Goal: Find specific page/section: Find specific page/section

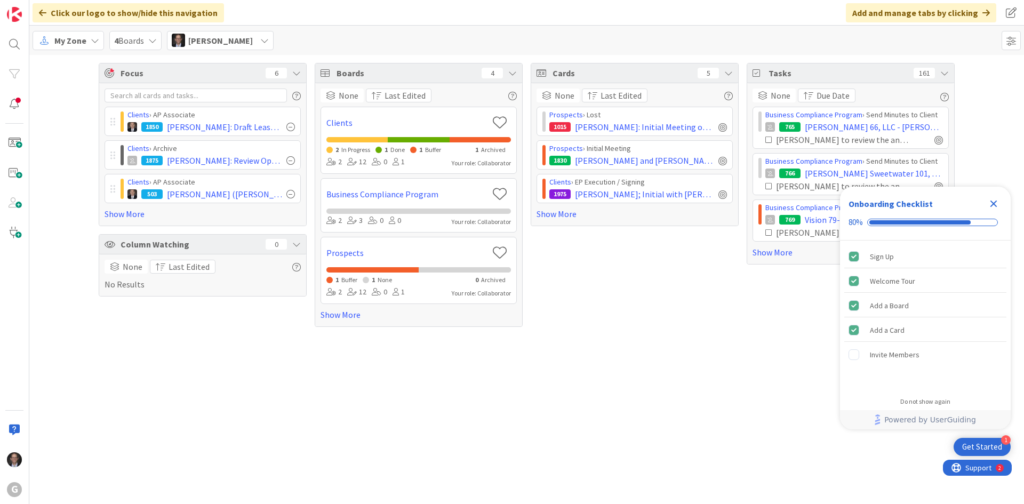
click at [54, 42] on div "My Zone" at bounding box center [68, 40] width 71 height 19
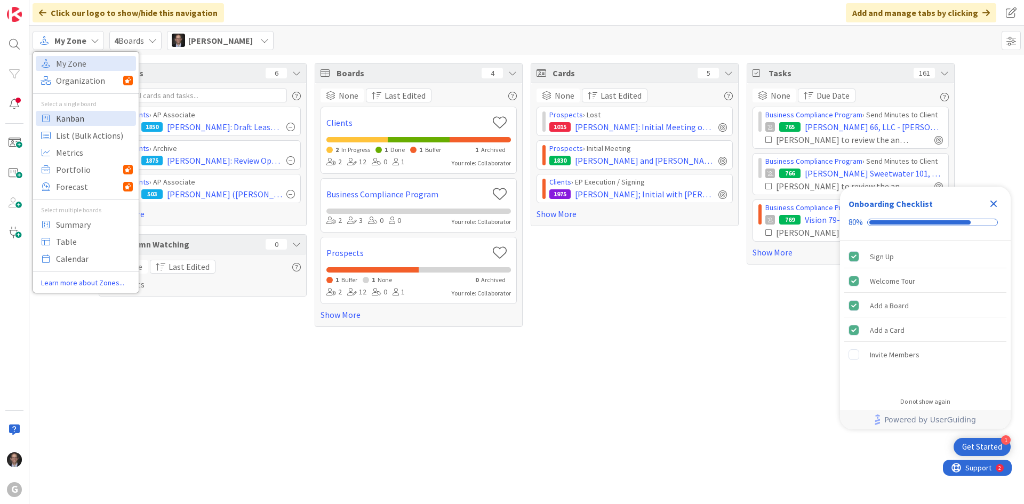
click at [84, 123] on span "Kanban" at bounding box center [94, 118] width 77 height 16
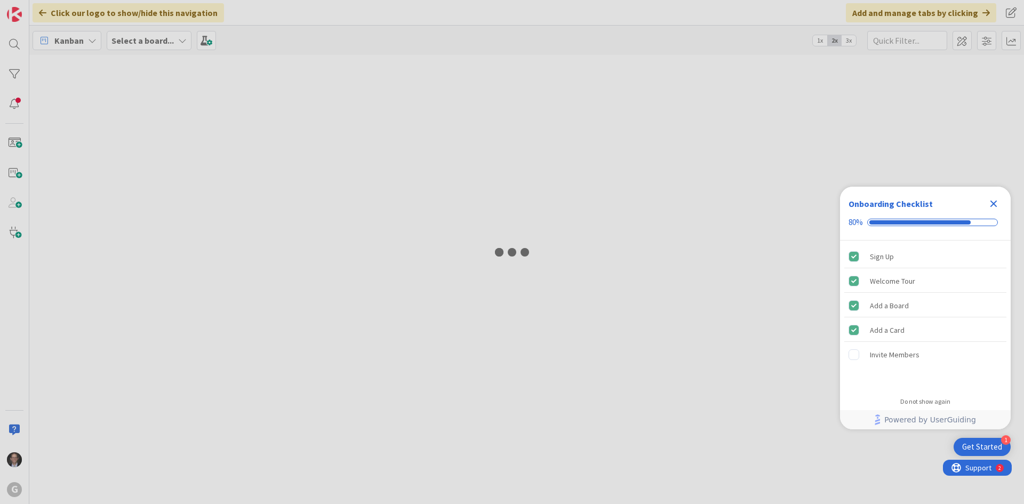
type input "Schreck"
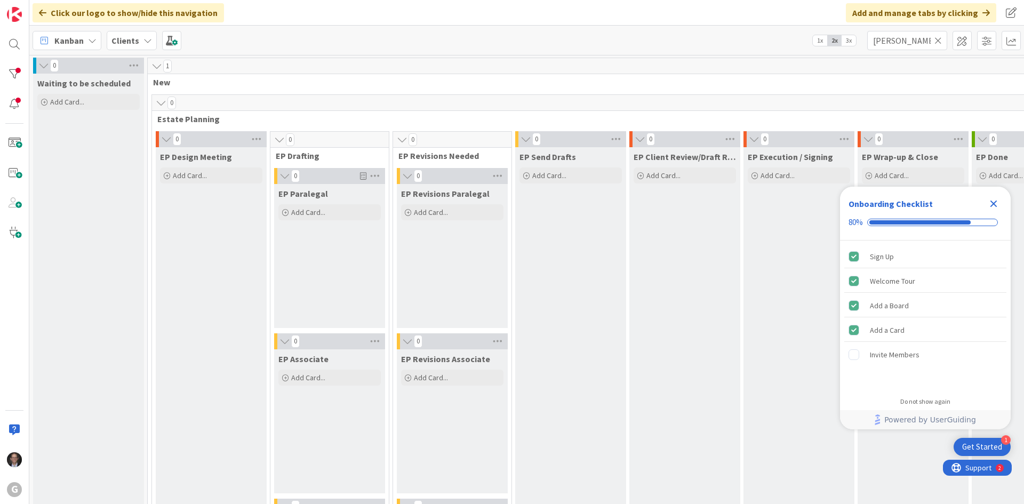
click at [993, 202] on icon "Close Checklist" at bounding box center [993, 204] width 7 height 7
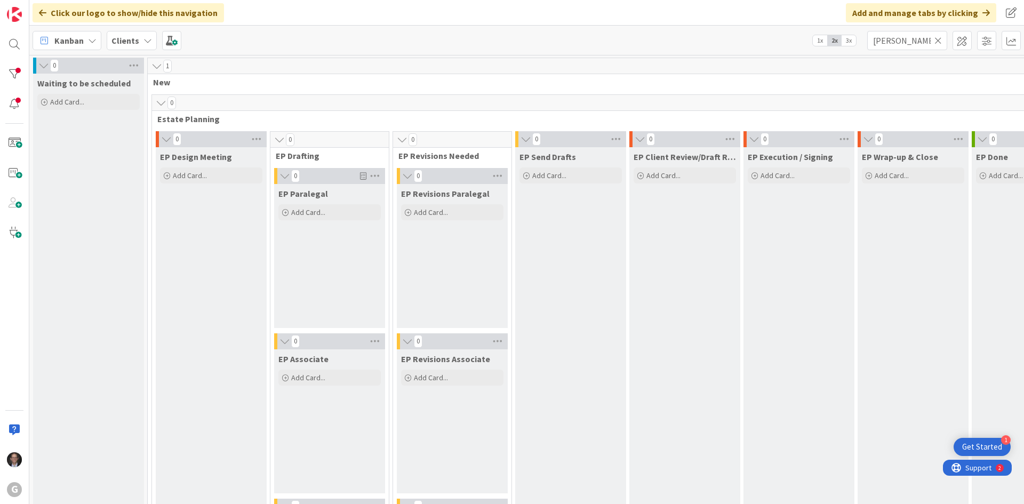
click at [940, 39] on icon at bounding box center [937, 41] width 7 height 10
click at [913, 43] on input "text" at bounding box center [907, 40] width 80 height 19
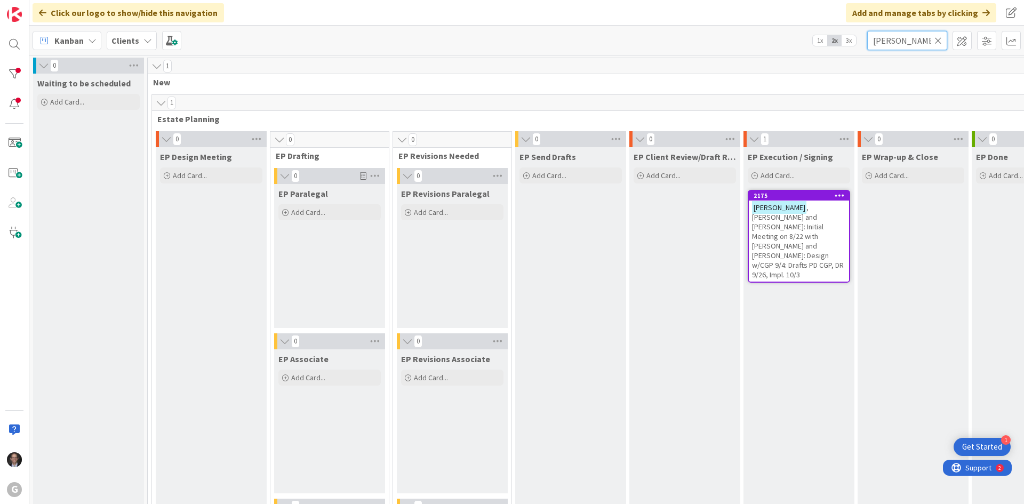
type input "Bumpous"
click at [802, 204] on span ", David and Lesley: Initial Meeting on 8/22 with Brad and Chris: Design w/CGP 9…" at bounding box center [798, 241] width 92 height 77
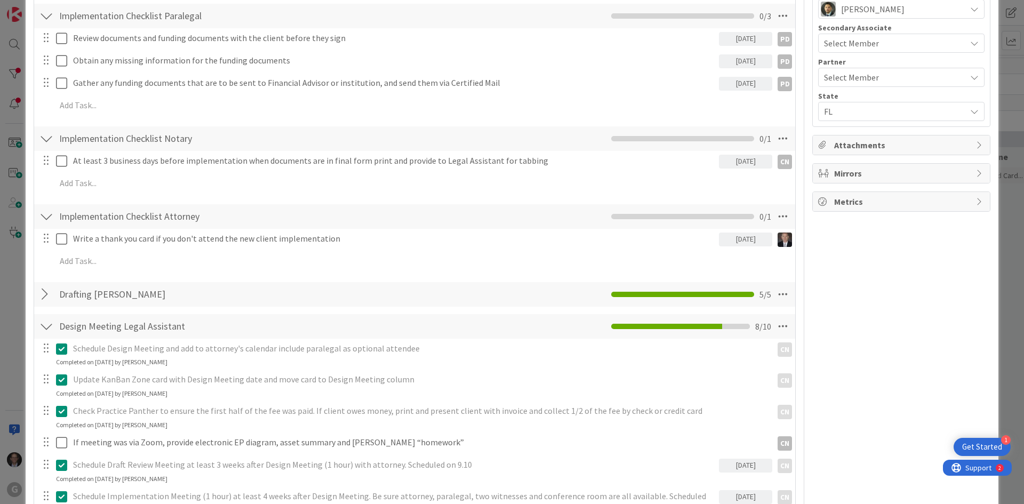
scroll to position [480, 0]
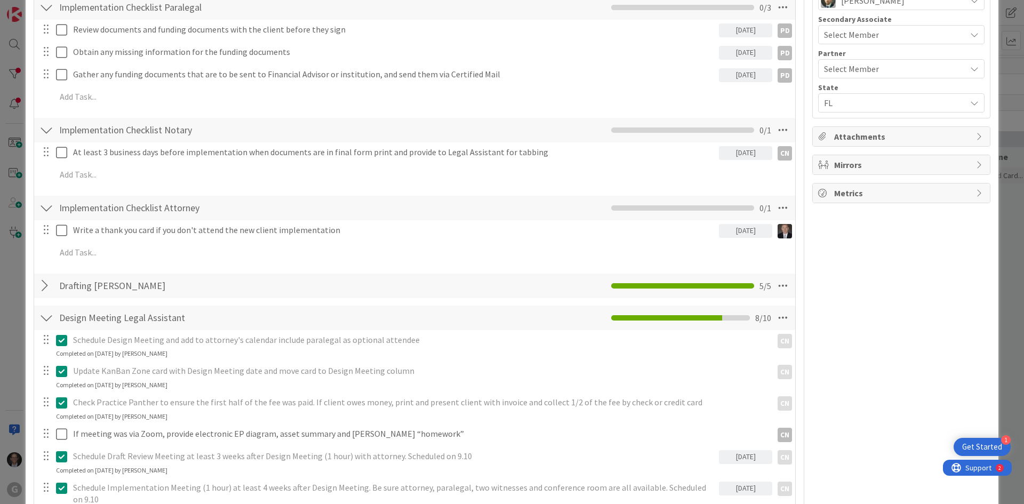
click at [42, 283] on div at bounding box center [46, 285] width 14 height 19
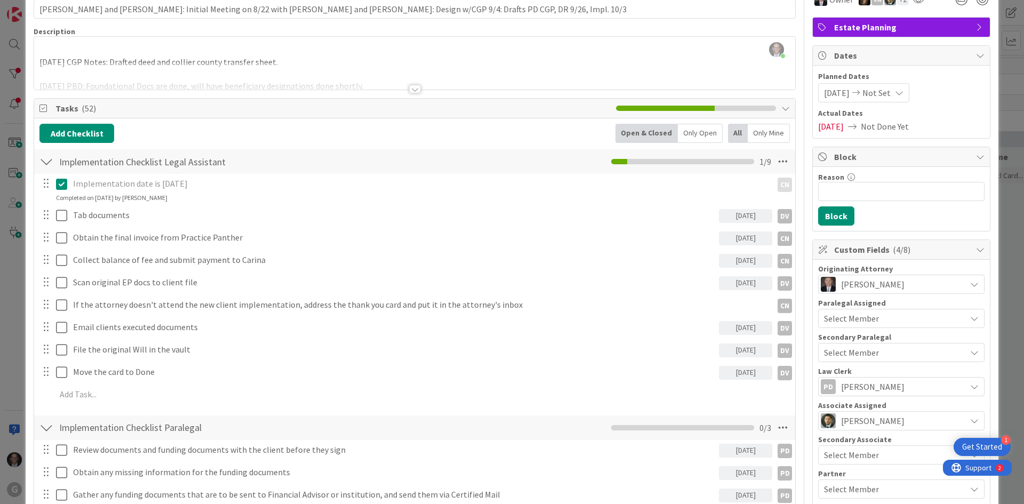
scroll to position [0, 0]
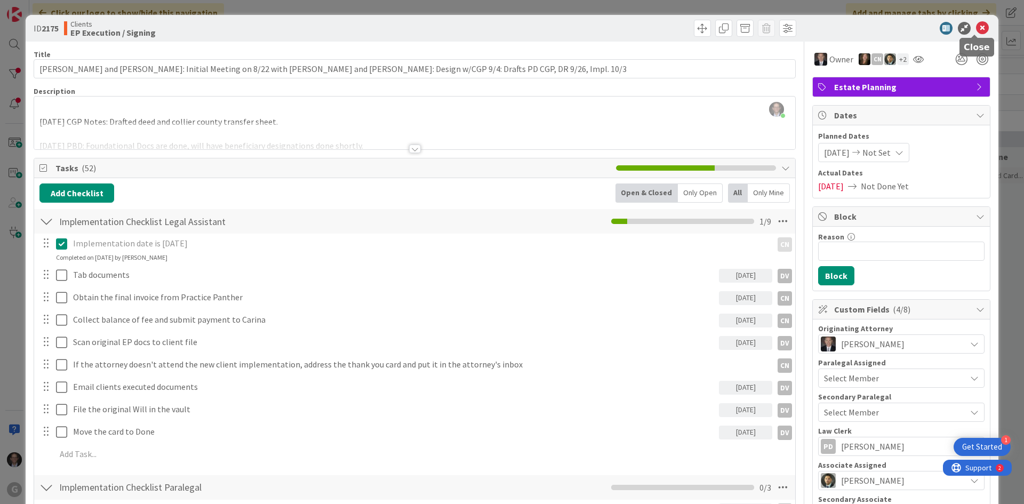
click at [976, 30] on icon at bounding box center [982, 28] width 13 height 13
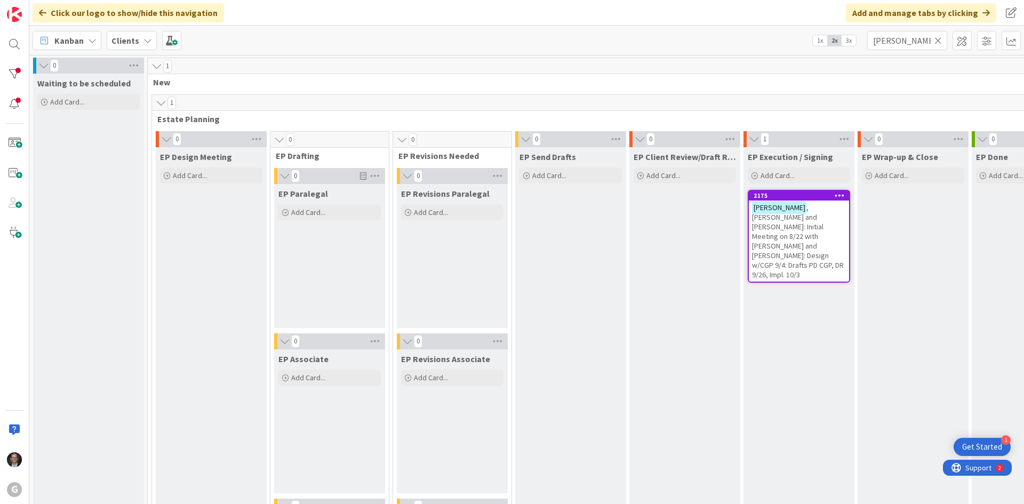
click at [940, 38] on icon at bounding box center [937, 41] width 7 height 10
click at [911, 46] on input "text" at bounding box center [907, 40] width 80 height 19
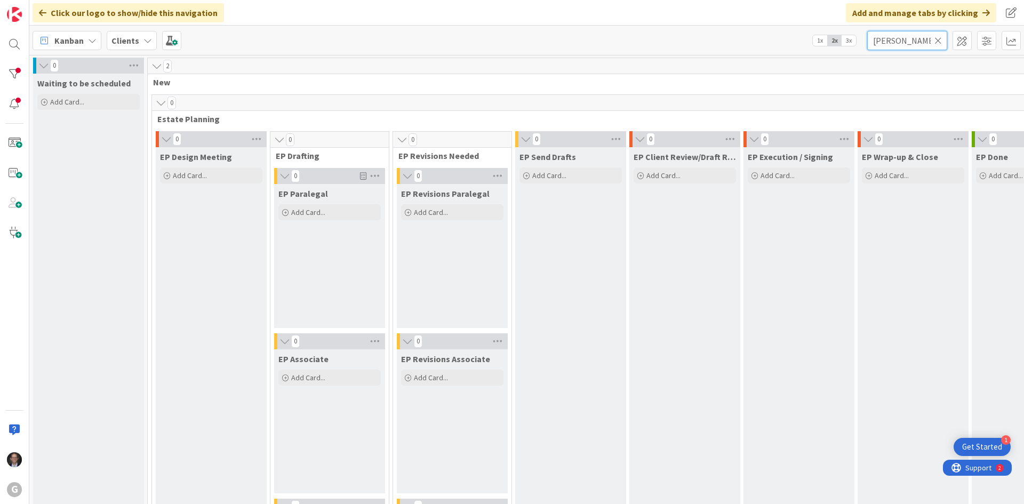
type input "Murrell"
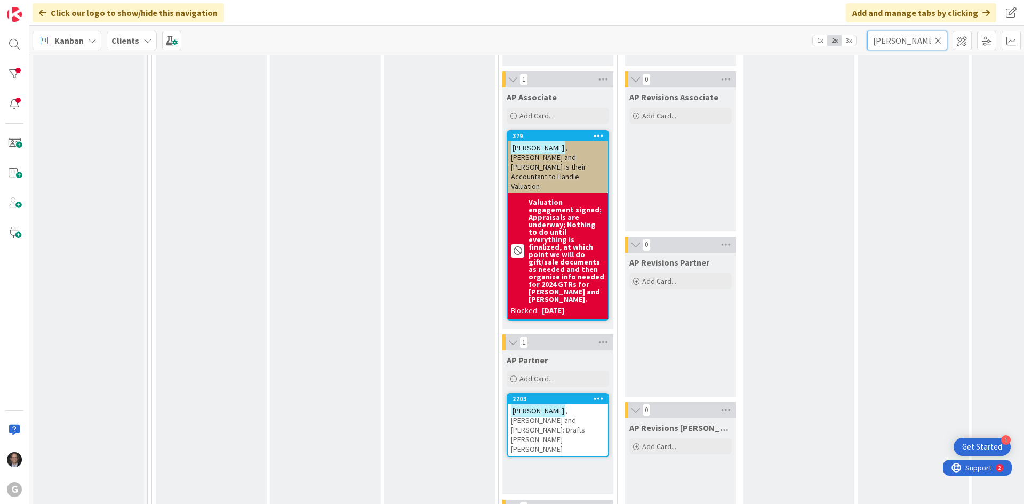
scroll to position [1013, 0]
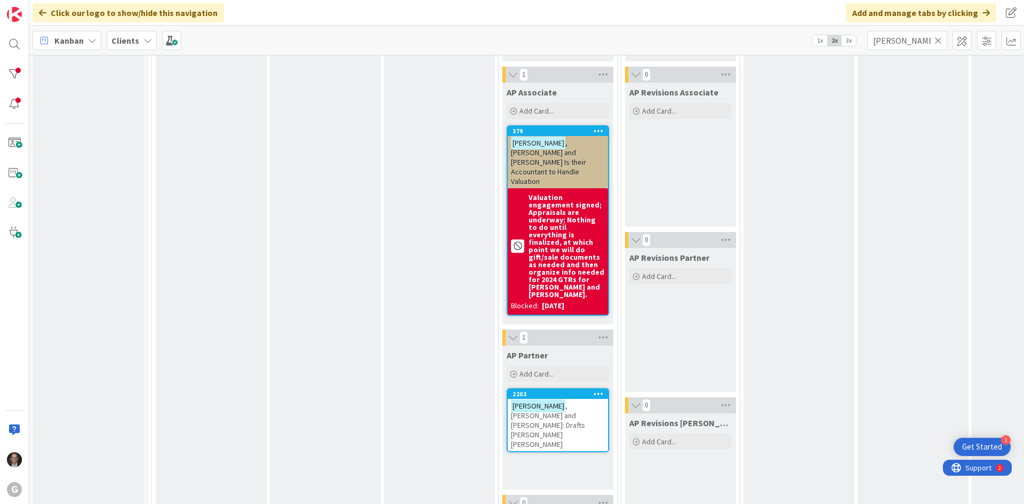
click at [539, 401] on span ", Howard and Stacey: Drafts Paul Chris Bobby" at bounding box center [548, 425] width 74 height 48
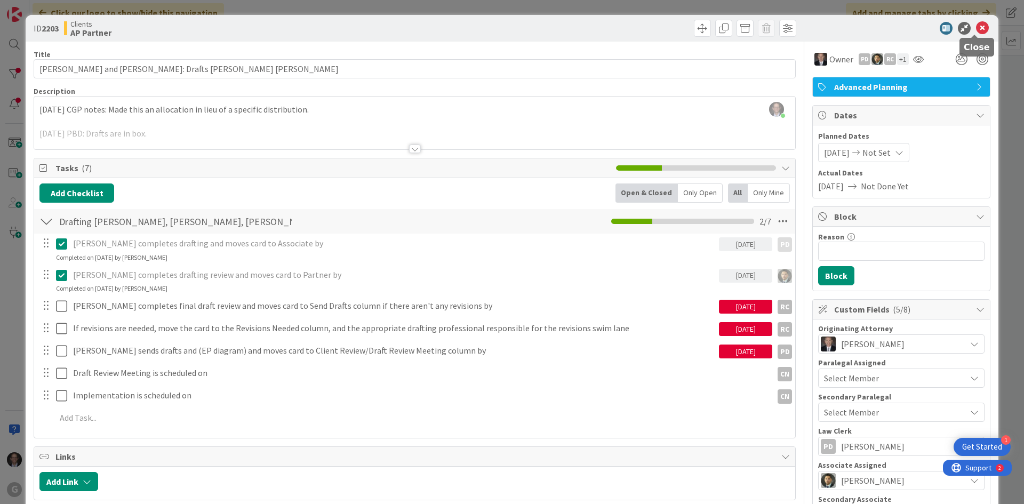
click at [977, 27] on icon at bounding box center [982, 28] width 13 height 13
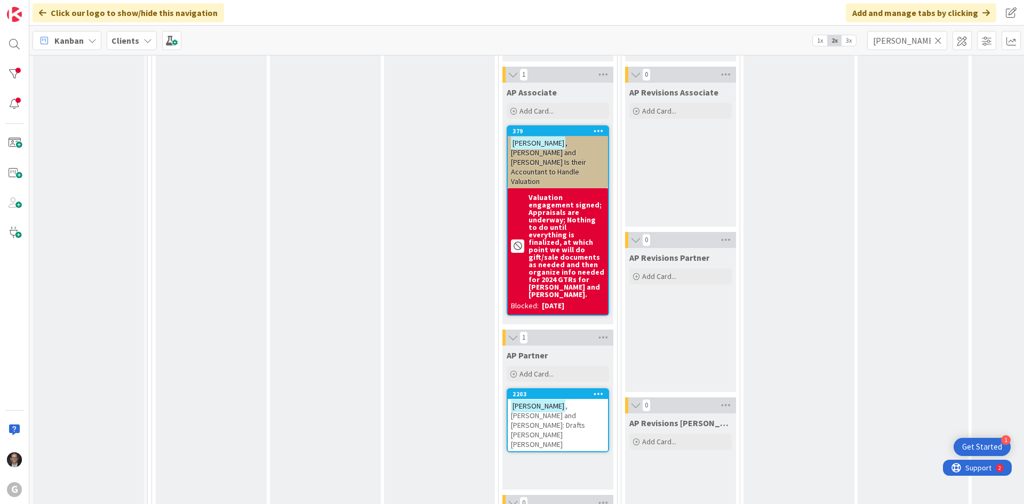
click at [939, 36] on icon at bounding box center [937, 41] width 7 height 10
click at [932, 39] on input "text" at bounding box center [907, 40] width 80 height 19
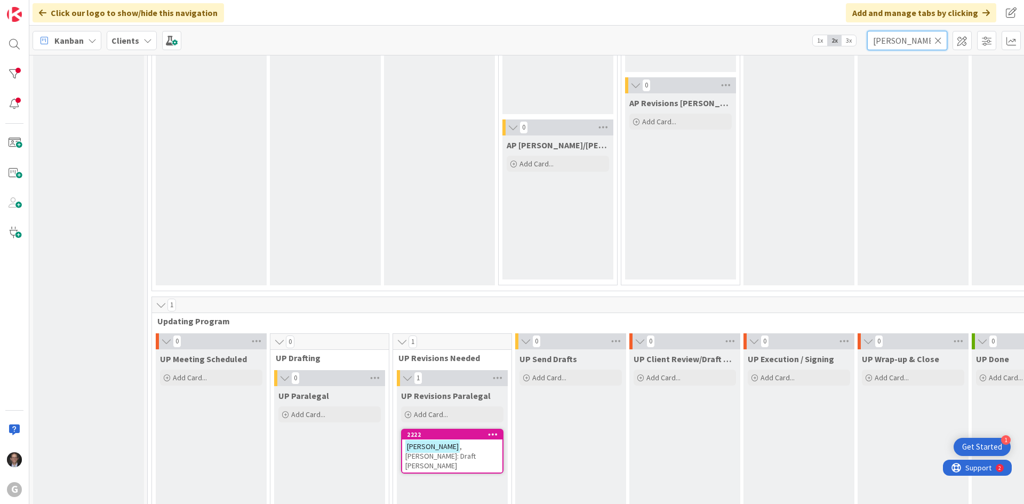
scroll to position [1547, 0]
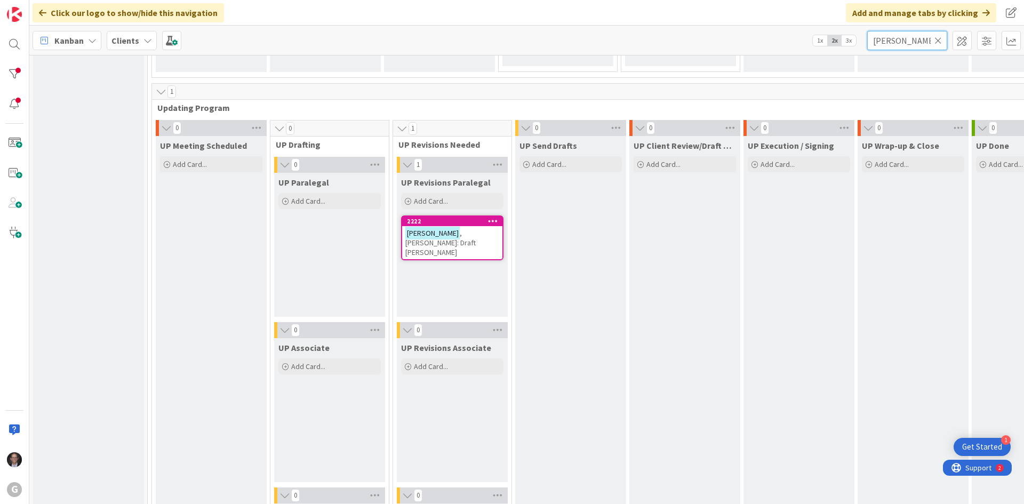
type input "[PERSON_NAME]"
click at [453, 228] on span ", [PERSON_NAME]: Draft [PERSON_NAME]" at bounding box center [440, 242] width 70 height 29
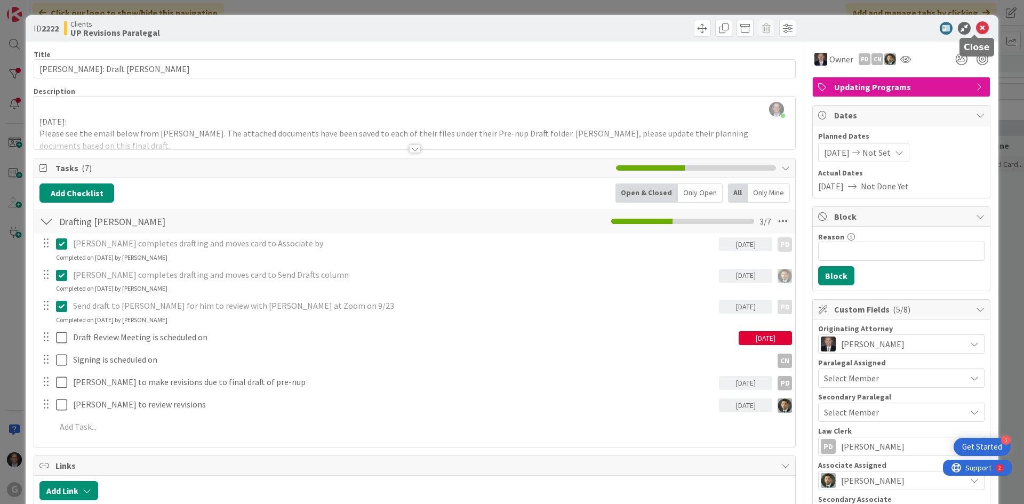
click at [976, 27] on icon at bounding box center [982, 28] width 13 height 13
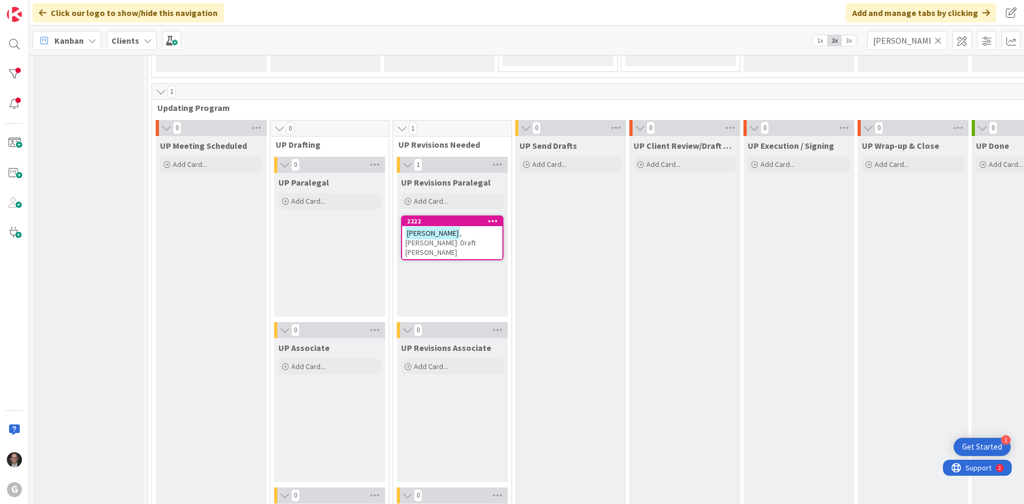
click at [937, 43] on icon at bounding box center [937, 41] width 7 height 10
click at [911, 43] on input "text" at bounding box center [907, 40] width 80 height 19
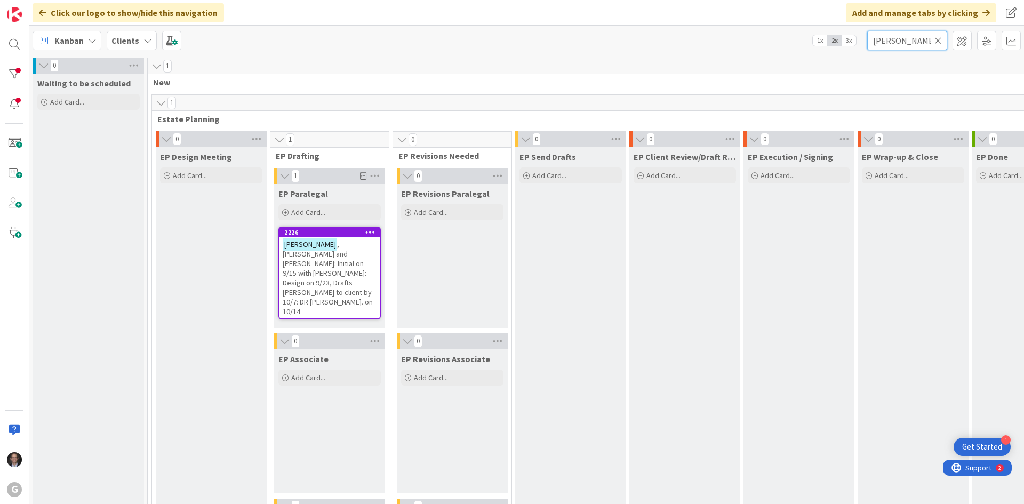
type input "Pulver"
click at [305, 259] on span ", Brian and Kelly: Initial on 9/15 with Chris: Design on 9/23, Drafts Paul Chri…" at bounding box center [328, 277] width 90 height 77
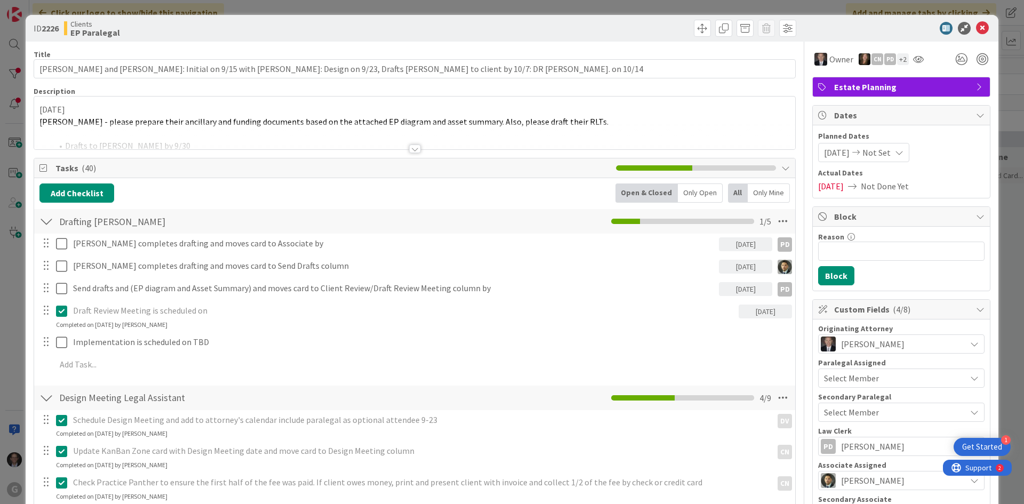
click at [409, 149] on div at bounding box center [415, 149] width 12 height 9
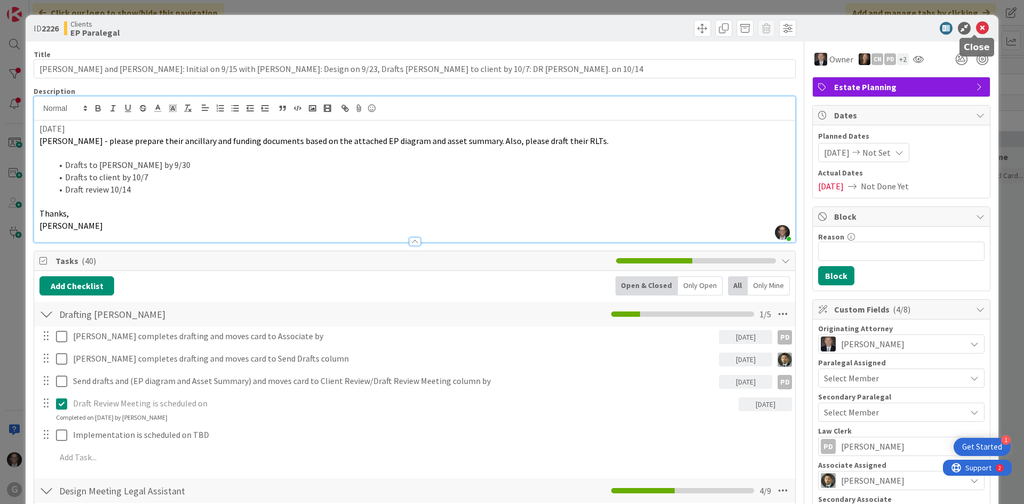
click at [976, 29] on icon at bounding box center [982, 28] width 13 height 13
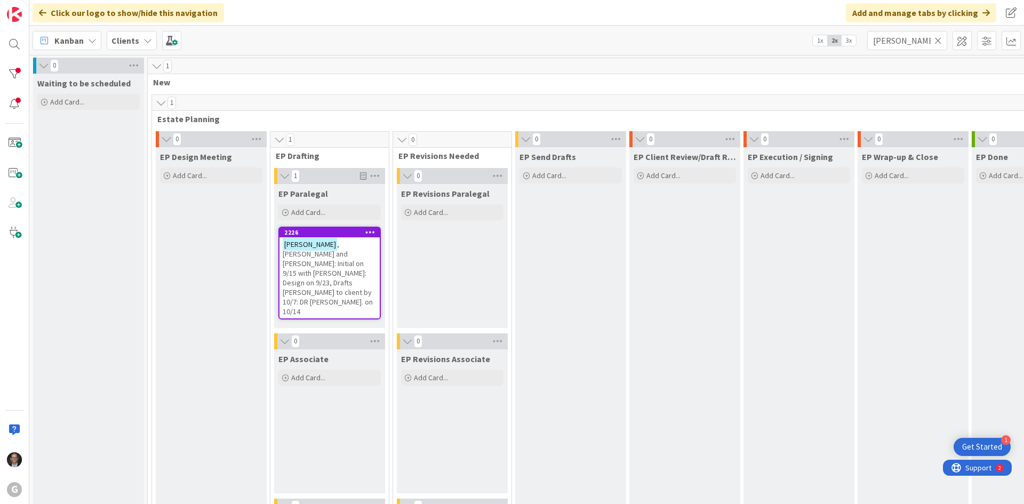
click at [937, 36] on icon at bounding box center [937, 41] width 7 height 10
click at [916, 43] on input "text" at bounding box center [907, 40] width 80 height 19
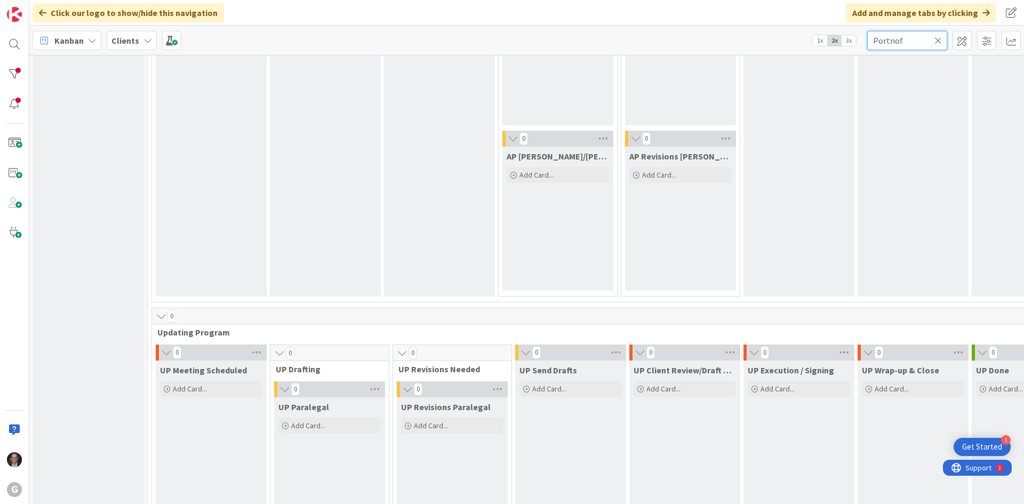
scroll to position [1013, 0]
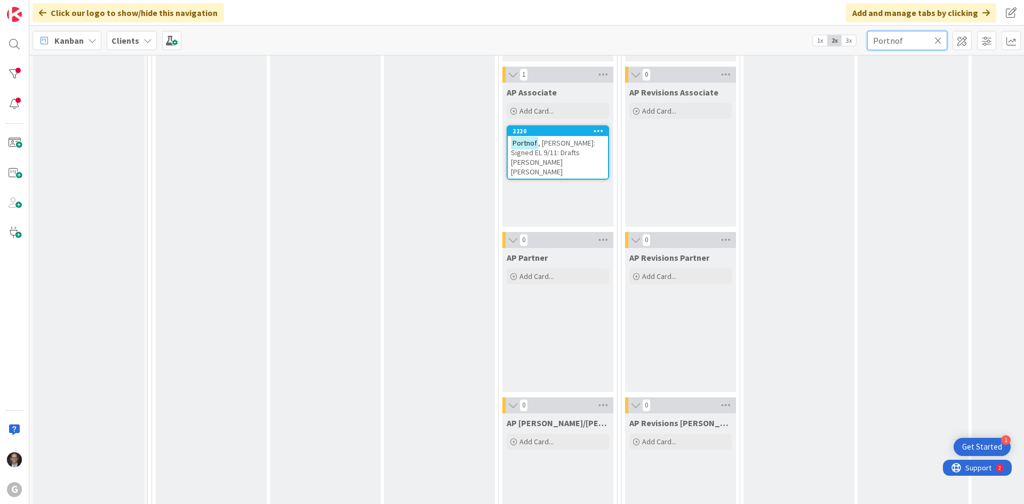
type input "Portnof"
click at [521, 149] on span ", Jon: Signed EL 9/11: Drafts Paul Chris Bobby" at bounding box center [553, 157] width 84 height 38
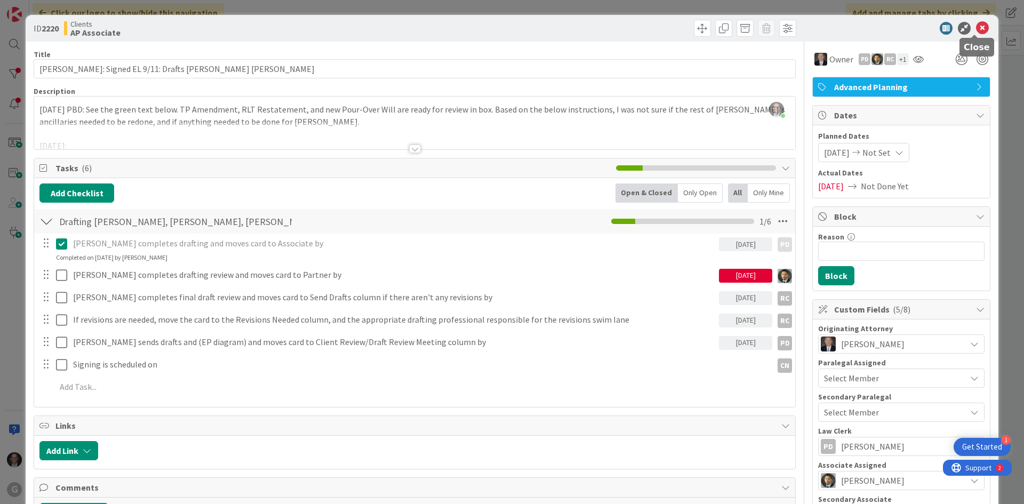
click at [976, 29] on icon at bounding box center [982, 28] width 13 height 13
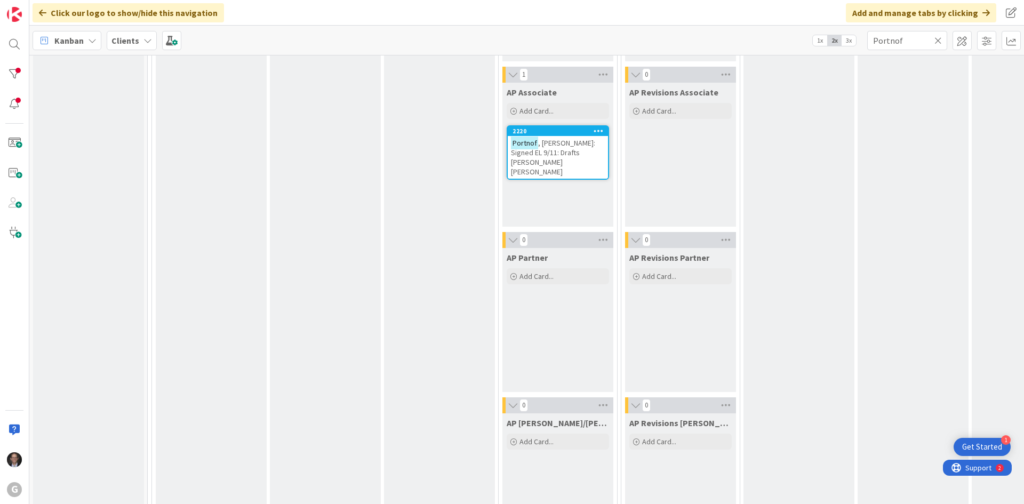
click at [935, 41] on icon at bounding box center [937, 41] width 7 height 10
click at [918, 43] on input "text" at bounding box center [907, 40] width 80 height 19
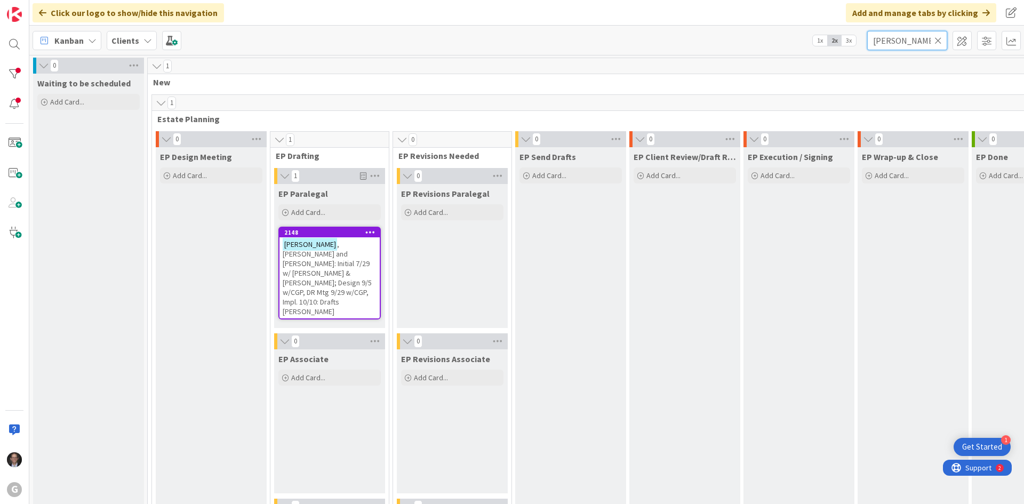
type input "Herzog"
click at [311, 254] on span ", Dr. Richard and Lois: Initial 7/29 w/ Brad & Chris; Design 9/5 w/CGP, DR Mtg …" at bounding box center [327, 277] width 89 height 77
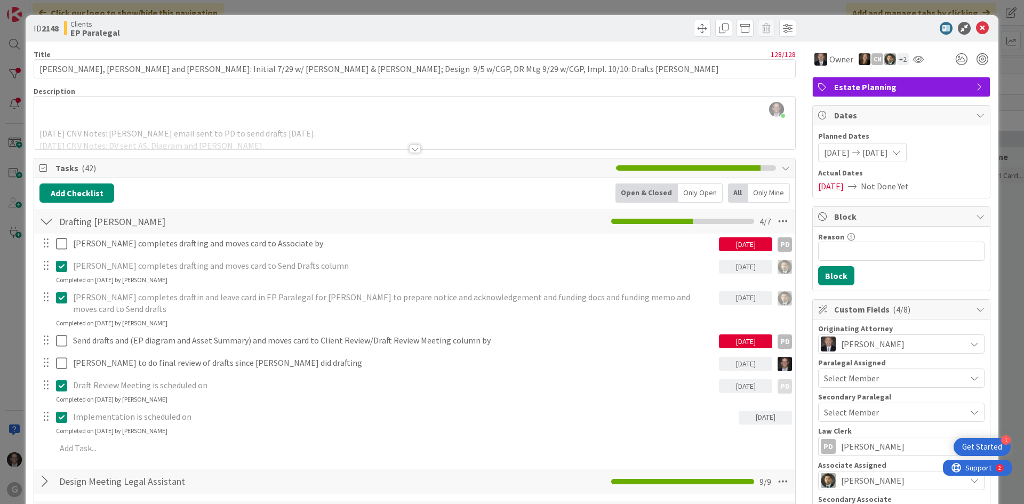
click at [409, 149] on div at bounding box center [415, 149] width 12 height 9
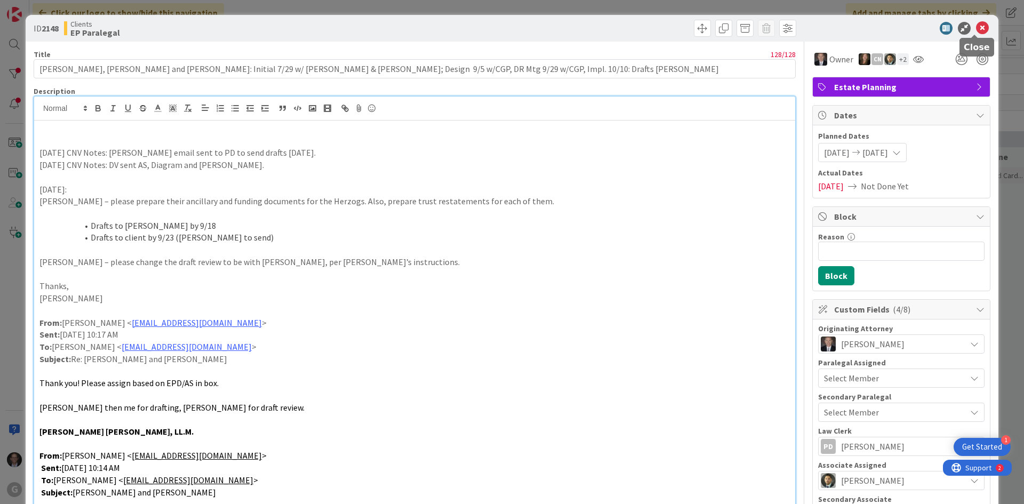
click at [976, 26] on icon at bounding box center [982, 28] width 13 height 13
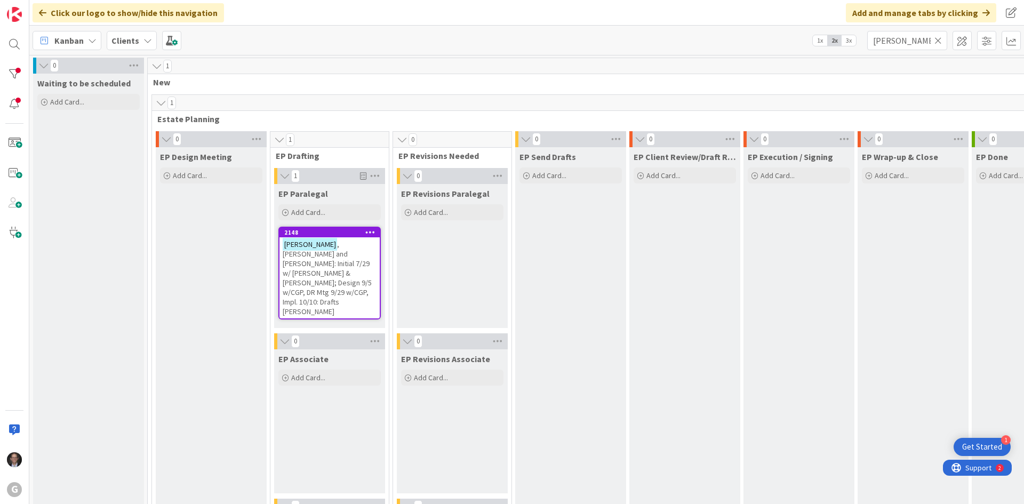
click at [313, 270] on span ", Dr. Richard and Lois: Initial 7/29 w/ Brad & Chris; Design 9/5 w/CGP, DR Mtg …" at bounding box center [327, 277] width 89 height 77
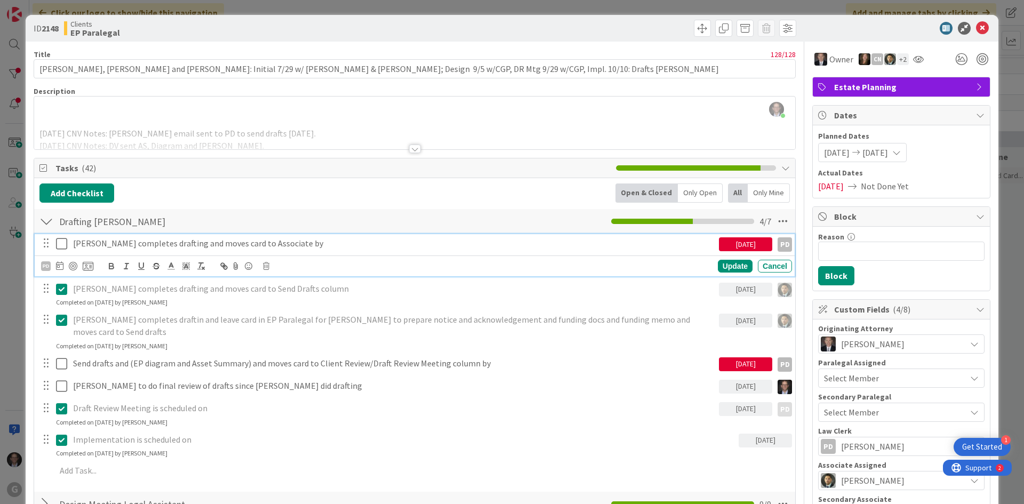
click at [65, 241] on icon at bounding box center [61, 243] width 11 height 13
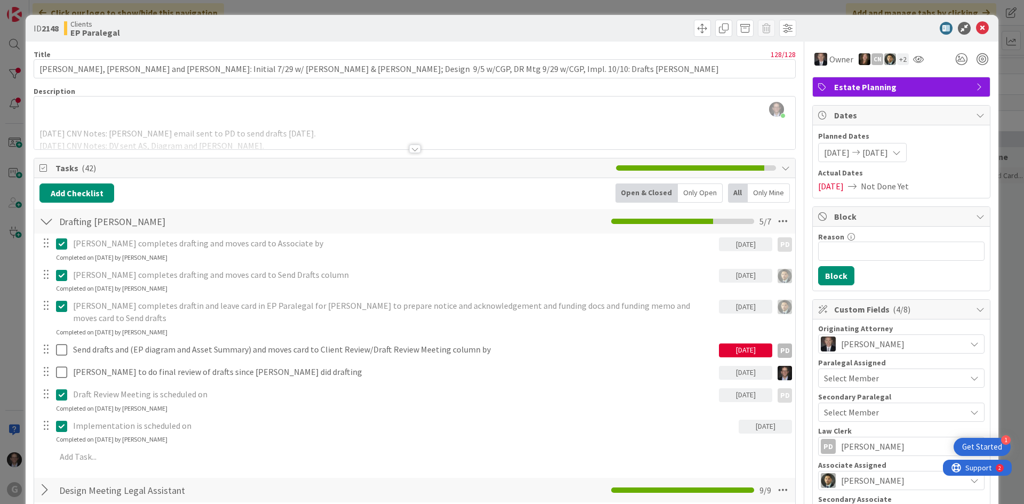
click at [411, 148] on div at bounding box center [415, 149] width 12 height 9
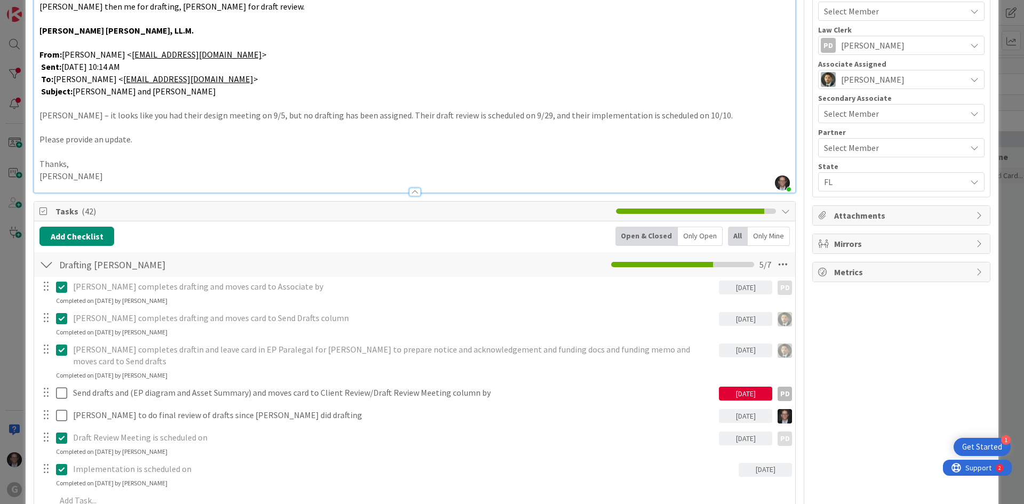
scroll to position [427, 0]
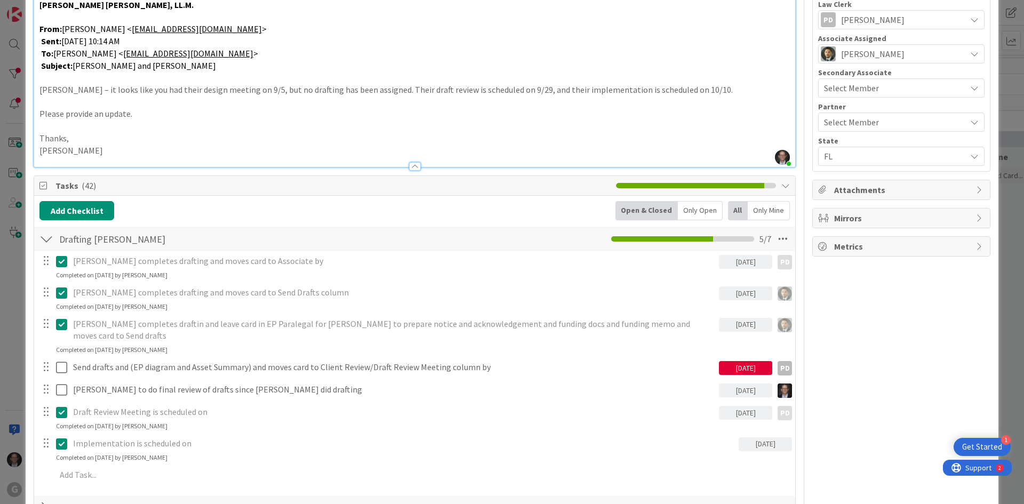
click at [63, 262] on icon at bounding box center [61, 261] width 11 height 13
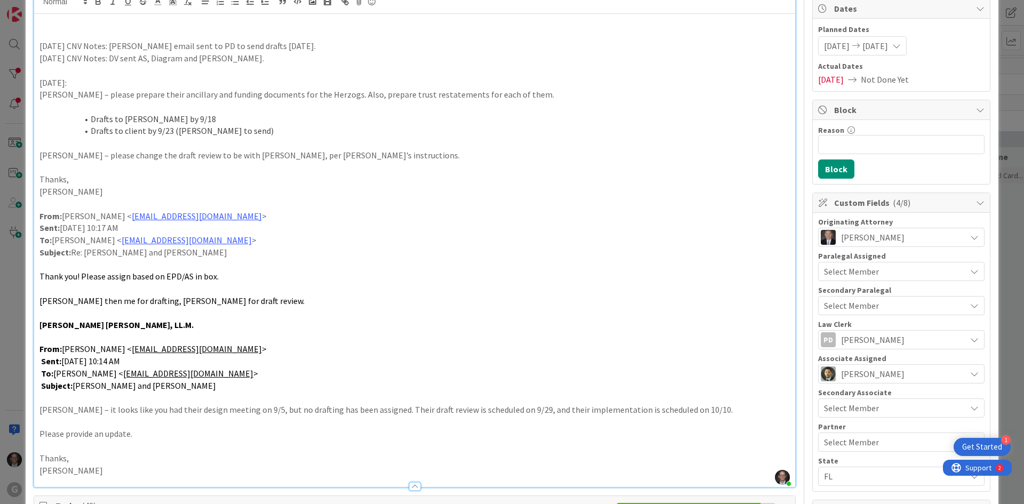
scroll to position [0, 0]
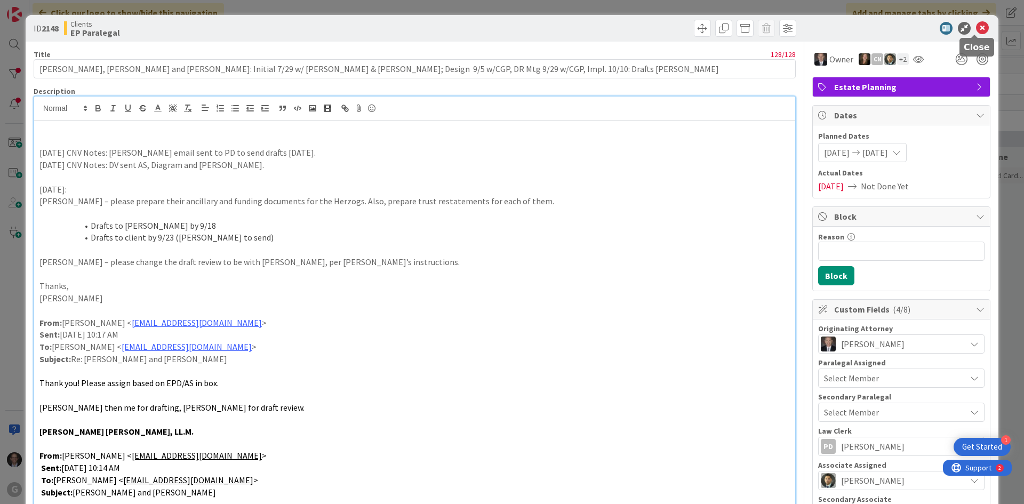
click at [977, 26] on icon at bounding box center [982, 28] width 13 height 13
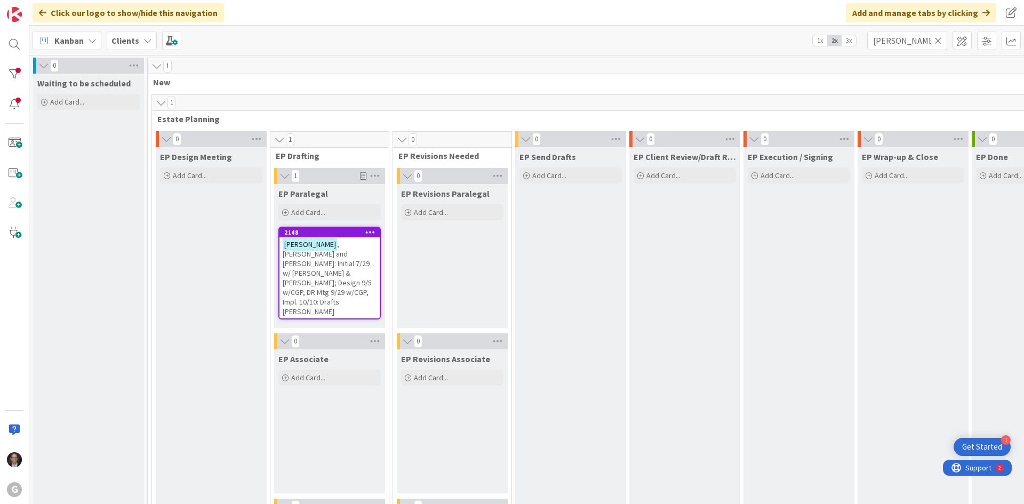
click at [332, 259] on span ", Dr. Richard and Lois: Initial 7/29 w/ Brad & Chris; Design 9/5 w/CGP, DR Mtg …" at bounding box center [327, 277] width 89 height 77
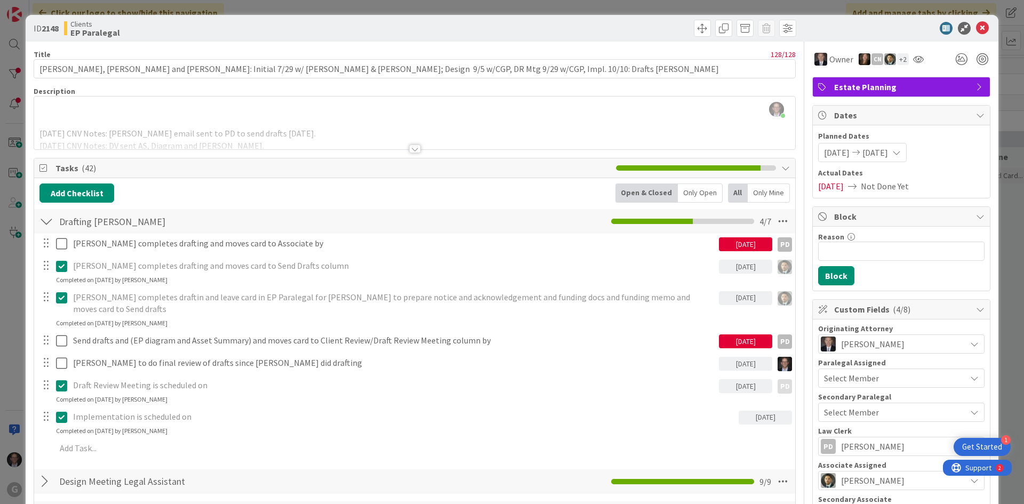
click at [335, 303] on p "Chris completes draftin and leave card in EP Paralegal for Paul to prepare noti…" at bounding box center [394, 303] width 642 height 24
click at [410, 150] on div at bounding box center [415, 149] width 12 height 9
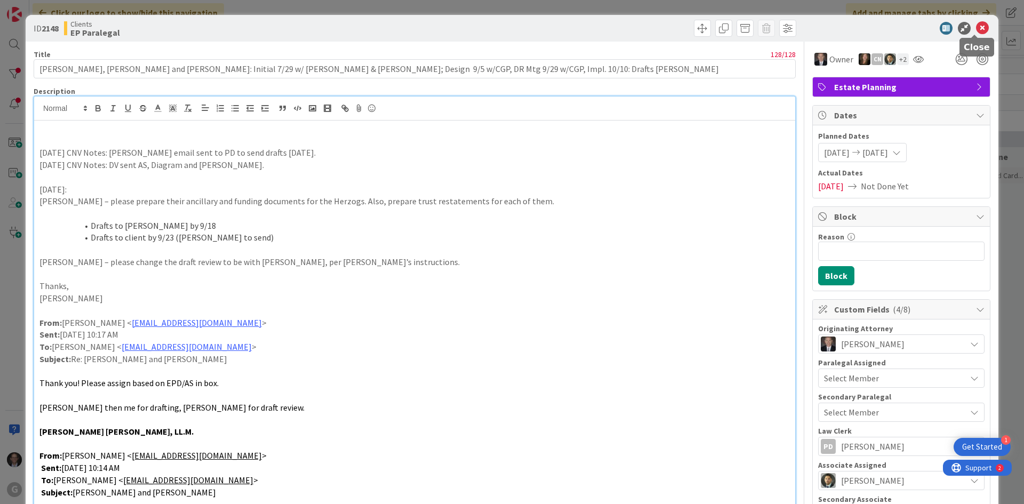
click at [979, 26] on icon at bounding box center [982, 28] width 13 height 13
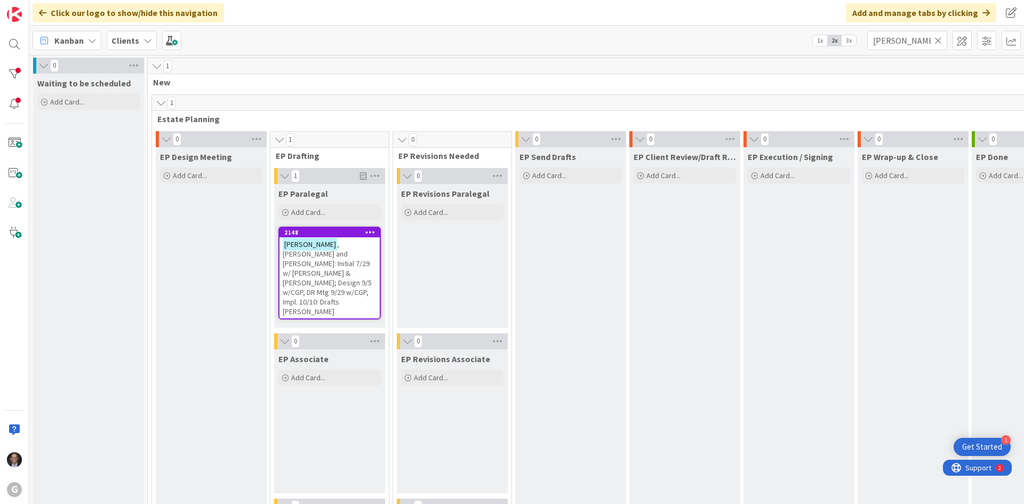
click at [936, 39] on icon at bounding box center [937, 41] width 7 height 10
click at [919, 43] on input "text" at bounding box center [907, 40] width 80 height 19
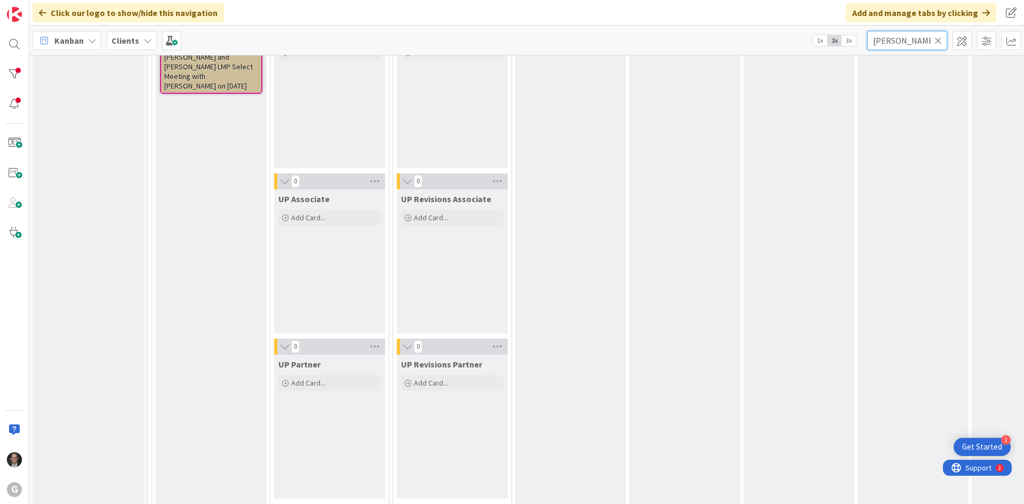
scroll to position [1387, 0]
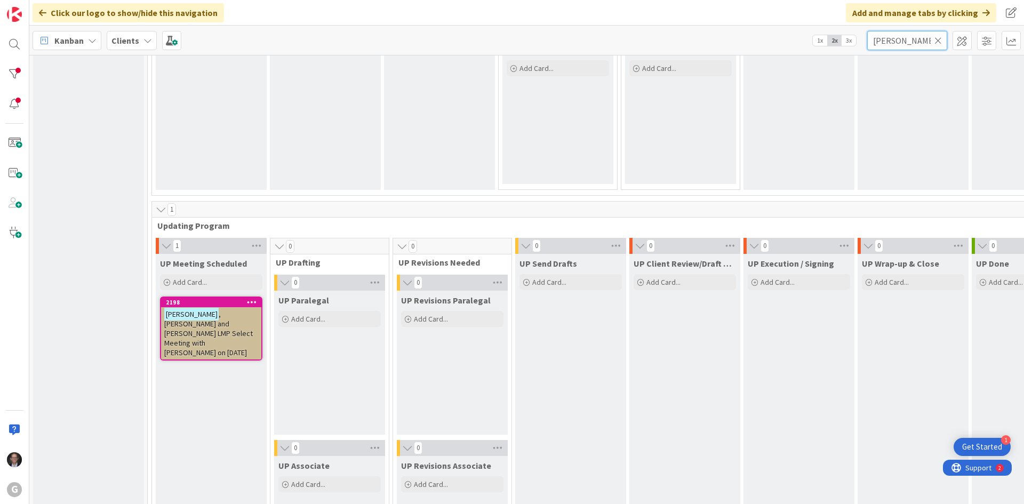
type input "[PERSON_NAME]"
click at [230, 323] on span ", Stephen and Betty LMP Select Meeting with Brad on 9/2/2025" at bounding box center [208, 333] width 89 height 48
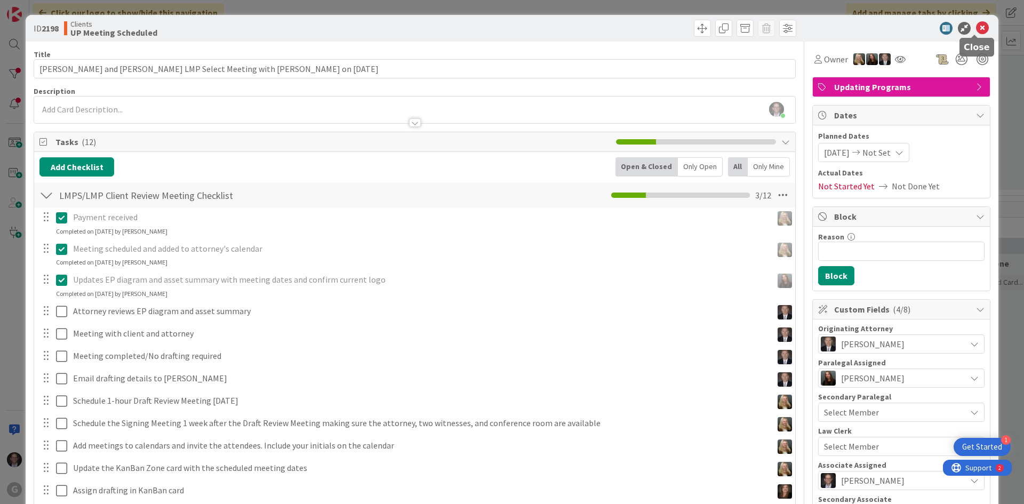
click at [976, 28] on icon at bounding box center [982, 28] width 13 height 13
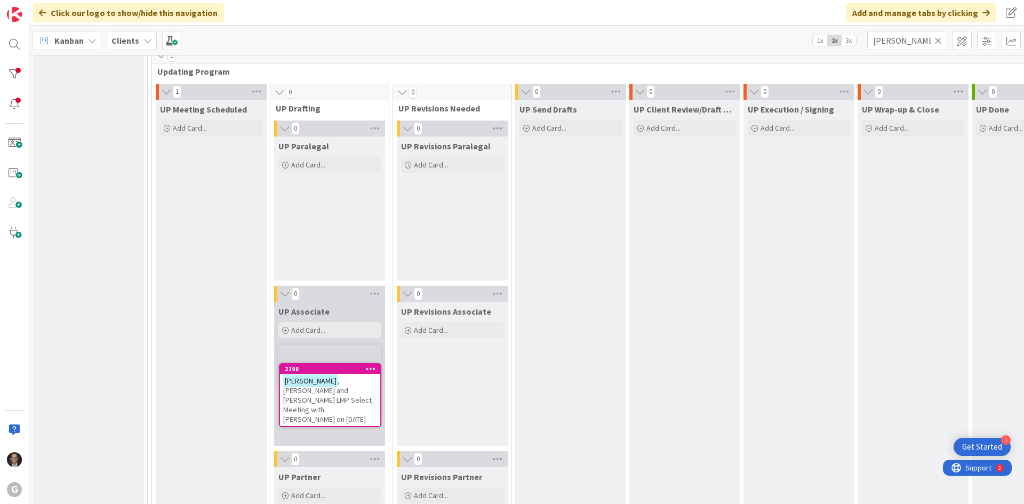
scroll to position [1557, 0]
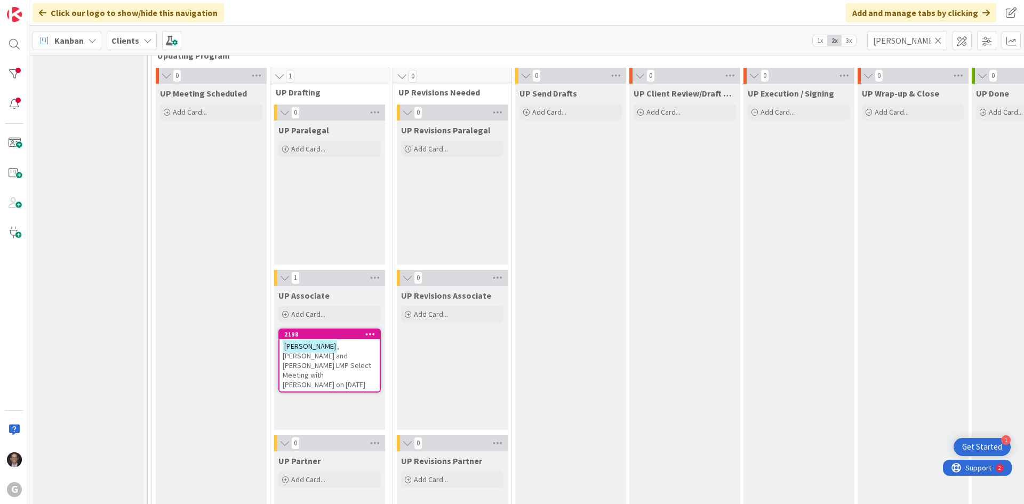
click at [328, 349] on span ", Stephen and Betty LMP Select Meeting with Brad on 9/2/2025" at bounding box center [327, 365] width 89 height 48
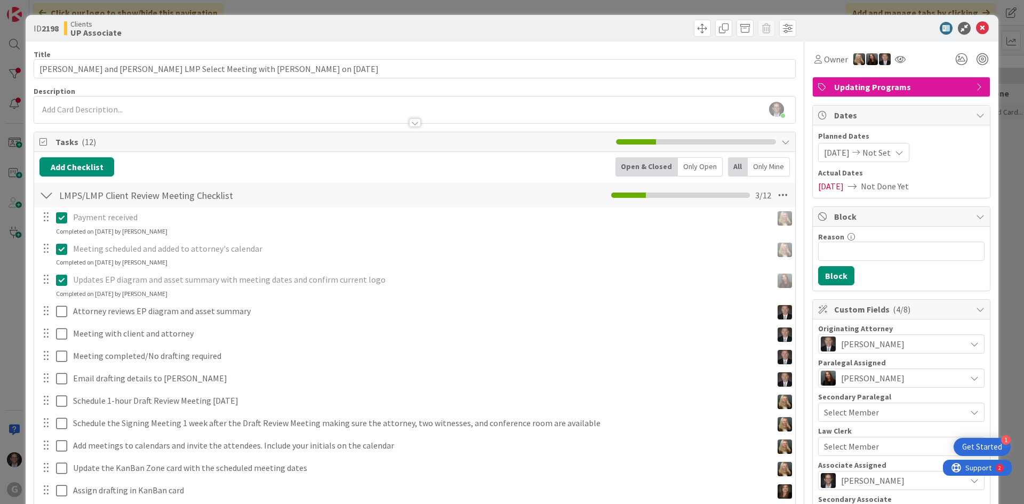
click at [413, 124] on div at bounding box center [415, 122] width 12 height 9
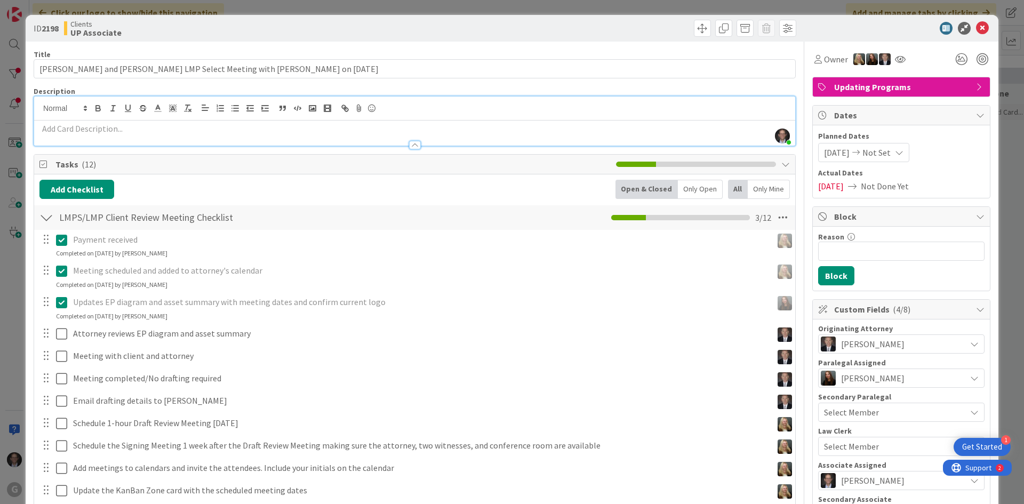
click at [415, 144] on div at bounding box center [415, 145] width 12 height 9
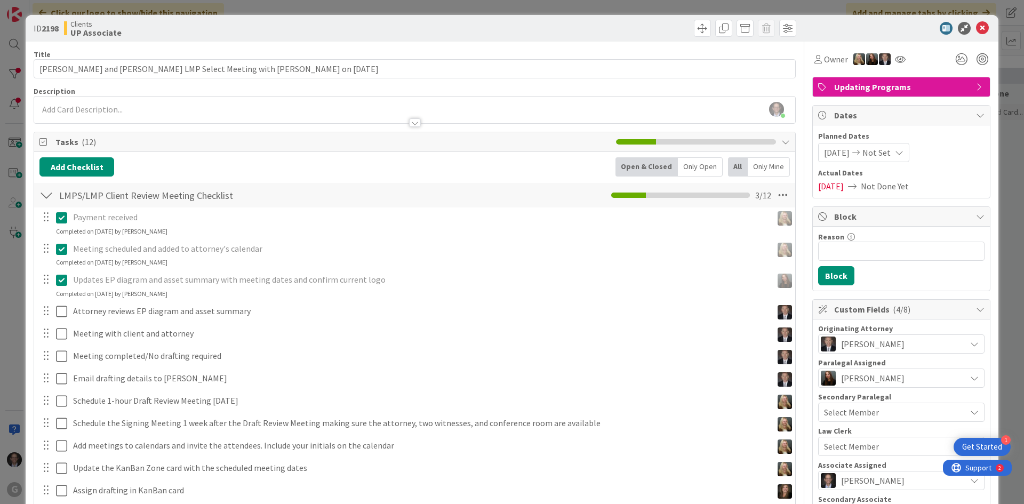
click at [53, 111] on p at bounding box center [414, 109] width 750 height 12
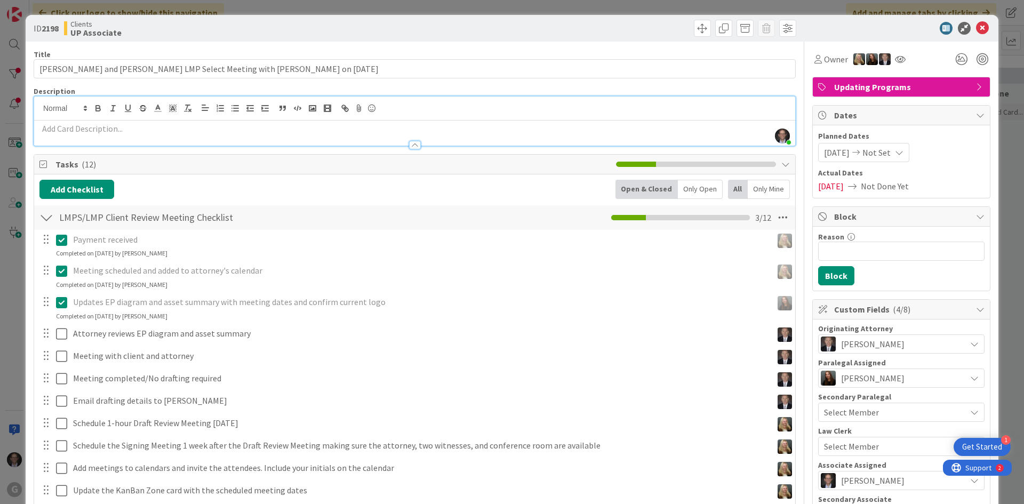
click at [43, 130] on p at bounding box center [414, 129] width 750 height 12
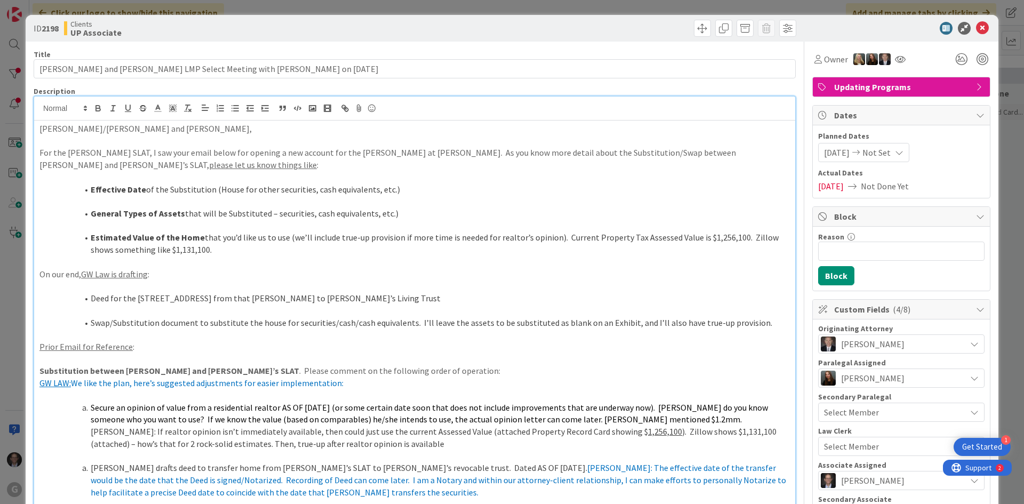
click at [41, 128] on p "Karin/Brett and Steve," at bounding box center [414, 129] width 750 height 12
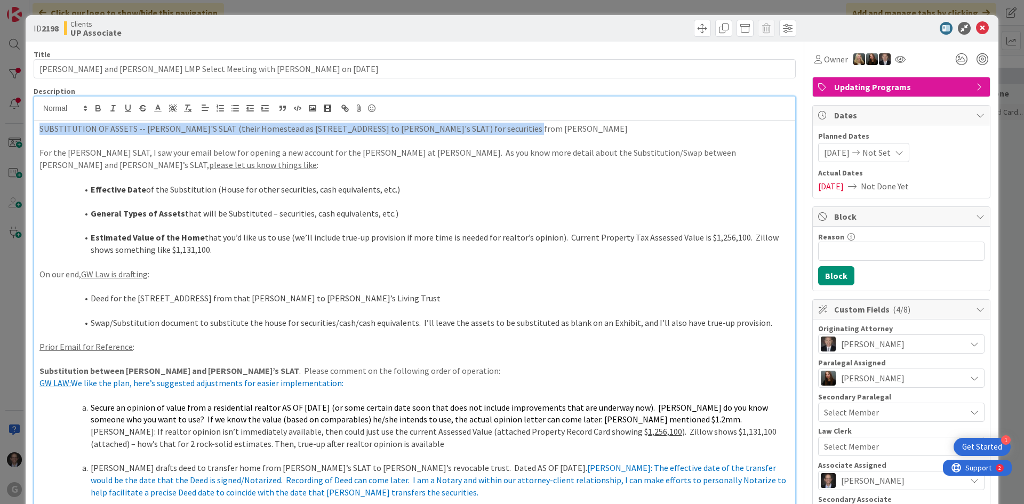
drag, startPoint x: 39, startPoint y: 127, endPoint x: 319, endPoint y: 125, distance: 280.0
click at [550, 125] on p "SUBSTITUTION OF ASSETS -- BETTY'S SLAT (their Homestead as 6096 Royal Oakland W…" at bounding box center [414, 129] width 750 height 12
click at [95, 107] on icon "button" at bounding box center [98, 108] width 10 height 10
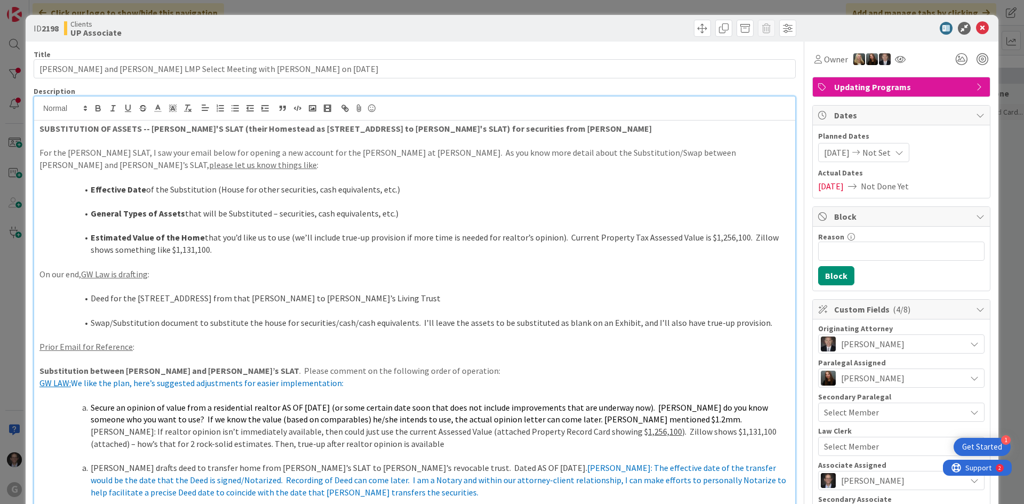
click at [56, 149] on p "For the Betty SLAT, I saw your email below for opening a new account for the Be…" at bounding box center [414, 159] width 750 height 24
click at [121, 166] on p "For the Betty SLAT, I saw your email below for opening a new account for the Be…" at bounding box center [414, 159] width 750 height 24
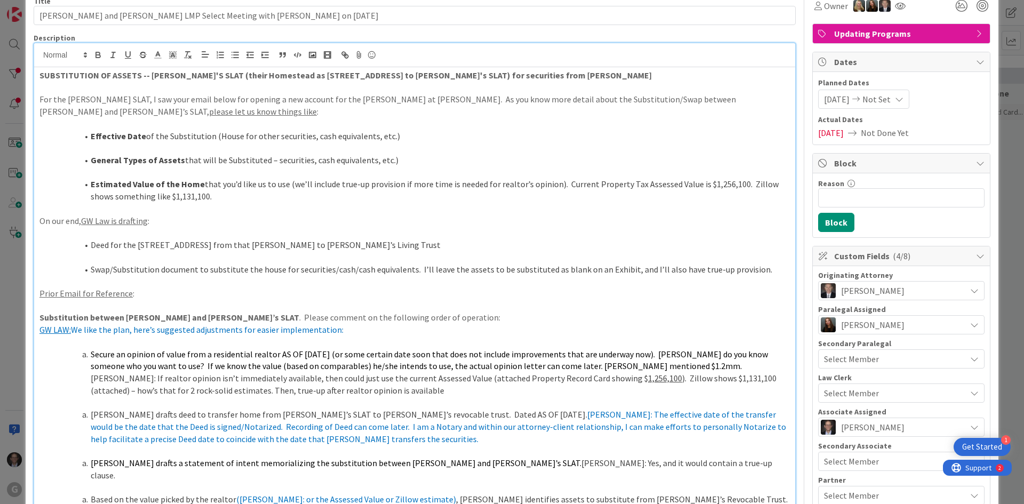
click at [95, 147] on p at bounding box center [414, 148] width 750 height 12
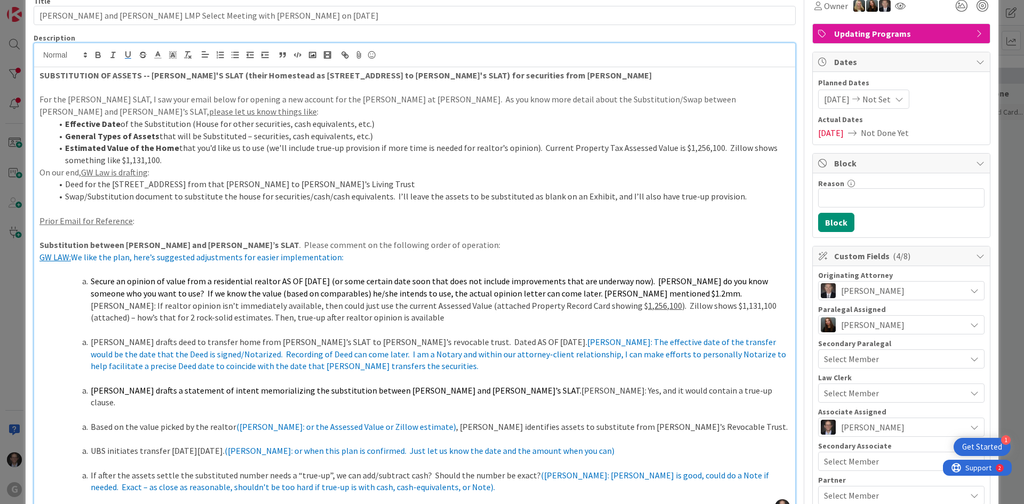
click at [91, 281] on span "Secure an opinion of value from a residential realtor AS OF 9-15-2025 (or some …" at bounding box center [430, 287] width 679 height 23
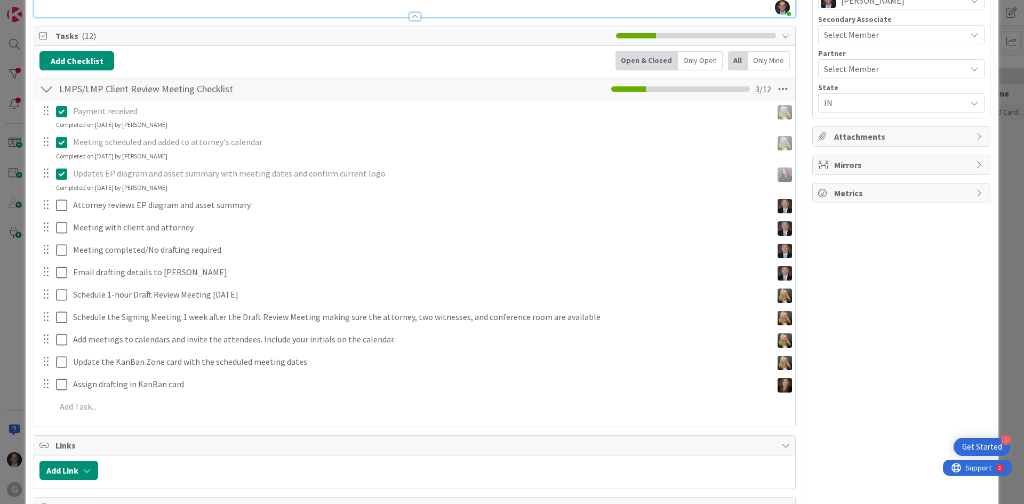
scroll to position [267, 0]
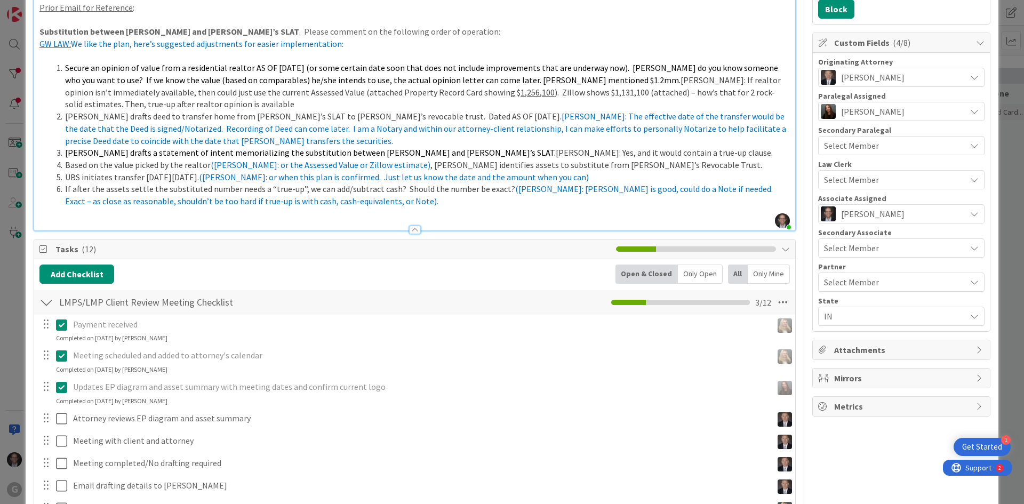
click at [150, 209] on p at bounding box center [414, 213] width 750 height 12
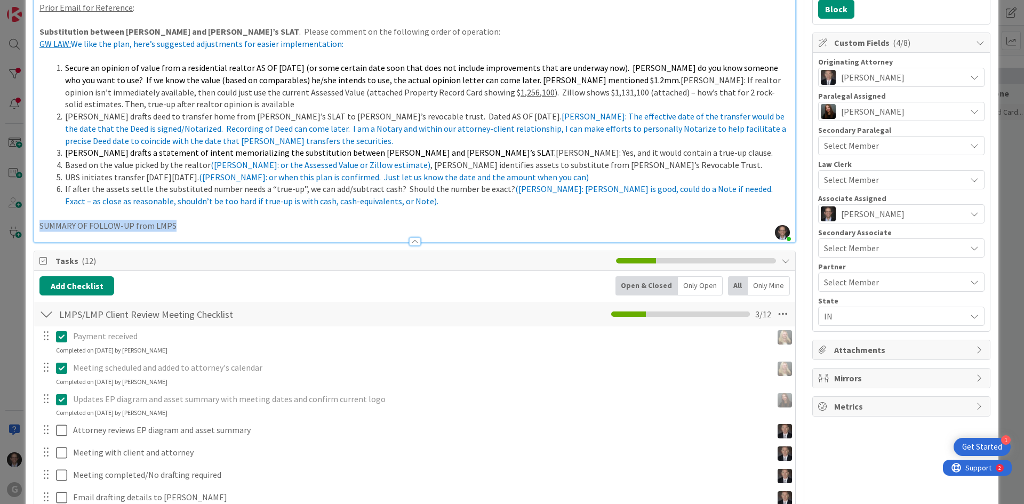
drag, startPoint x: 38, startPoint y: 223, endPoint x: 233, endPoint y: 223, distance: 194.1
click at [233, 223] on div "SUBSTITUTION OF ASSETS -- BETTY'S SLAT (their Homestead as 6096 Royal Oakland W…" at bounding box center [414, 48] width 761 height 388
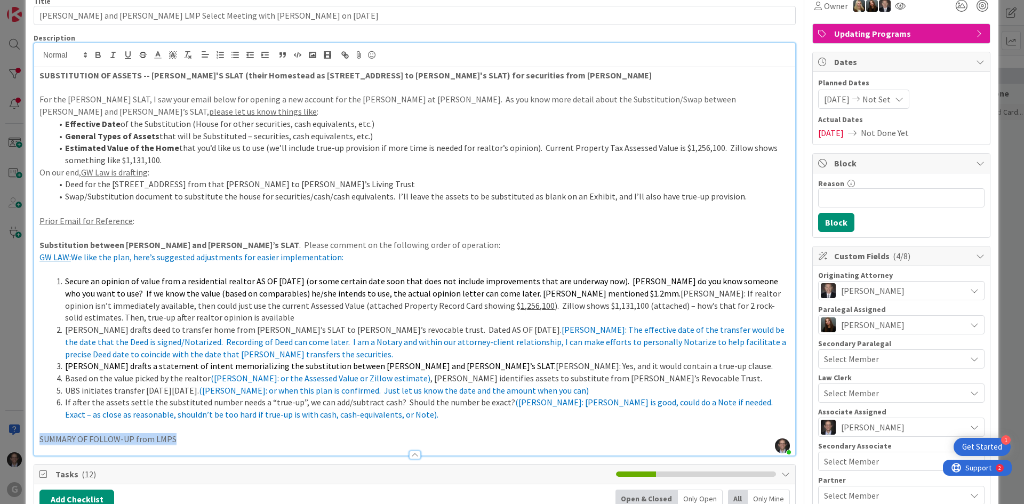
scroll to position [0, 0]
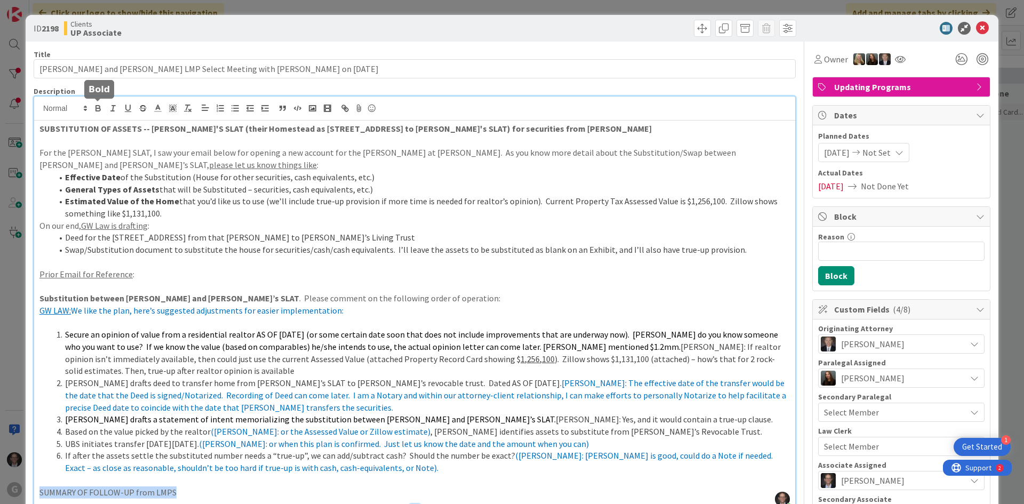
click at [100, 110] on icon "button" at bounding box center [98, 109] width 4 height 3
click at [124, 109] on icon "button" at bounding box center [128, 108] width 10 height 10
click at [50, 480] on p at bounding box center [414, 480] width 750 height 12
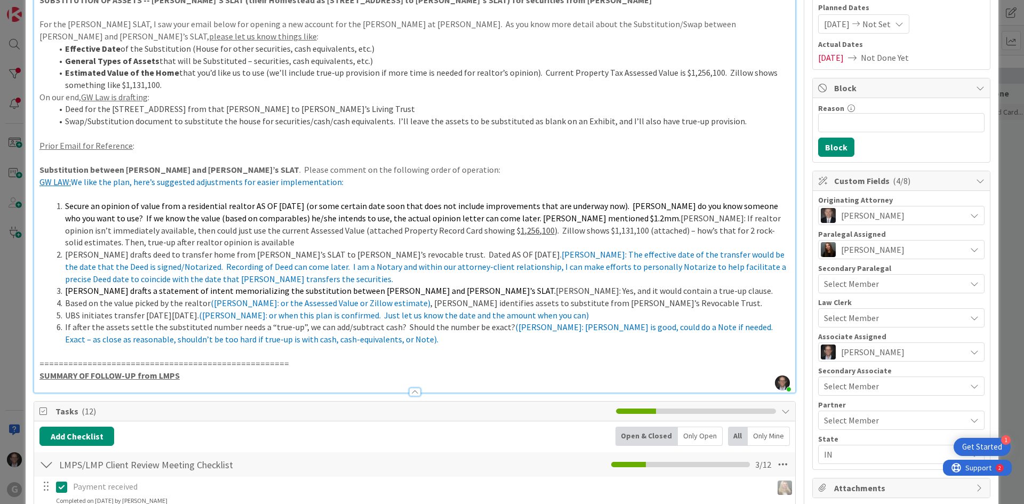
scroll to position [160, 0]
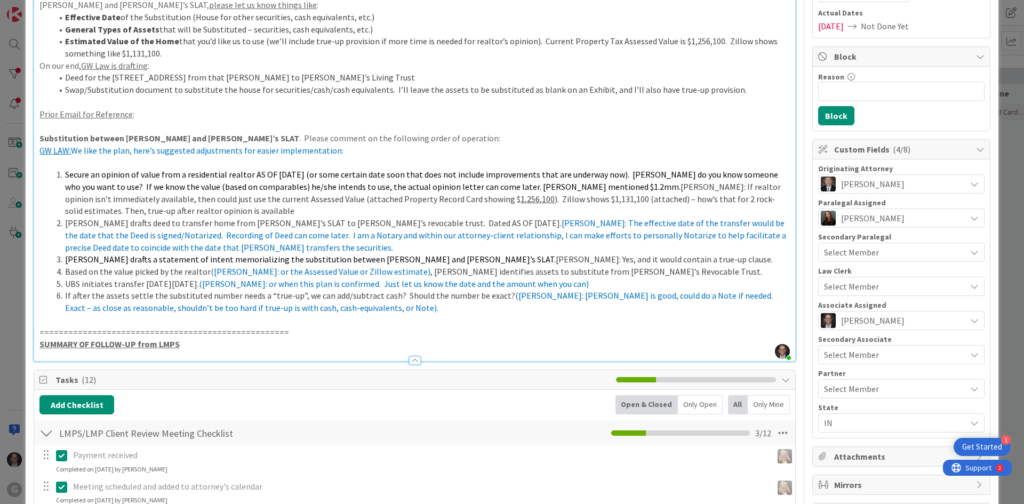
click at [190, 341] on p "SUMMARY OF FOLLOW-UP from LMPS" at bounding box center [414, 344] width 750 height 12
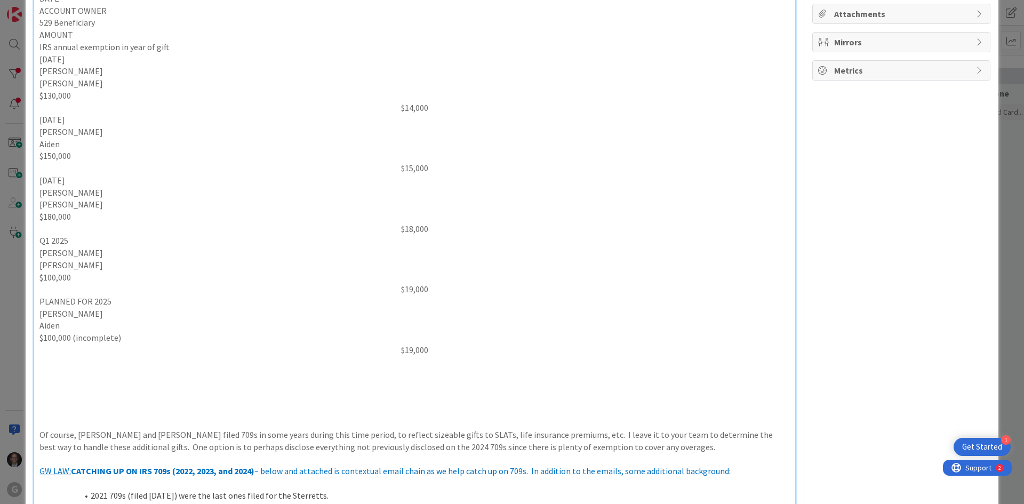
scroll to position [604, 0]
click at [52, 365] on p at bounding box center [414, 361] width 750 height 12
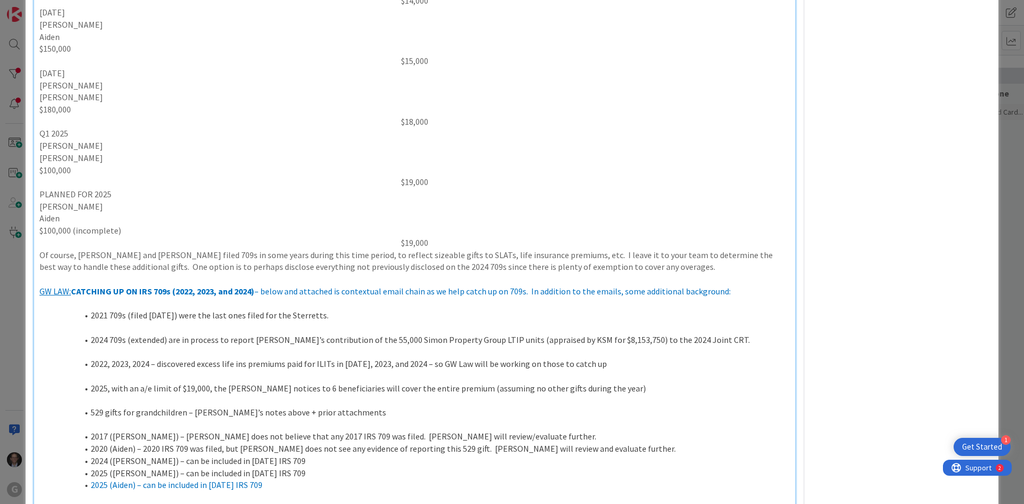
scroll to position [710, 0]
click at [92, 306] on p at bounding box center [414, 303] width 750 height 12
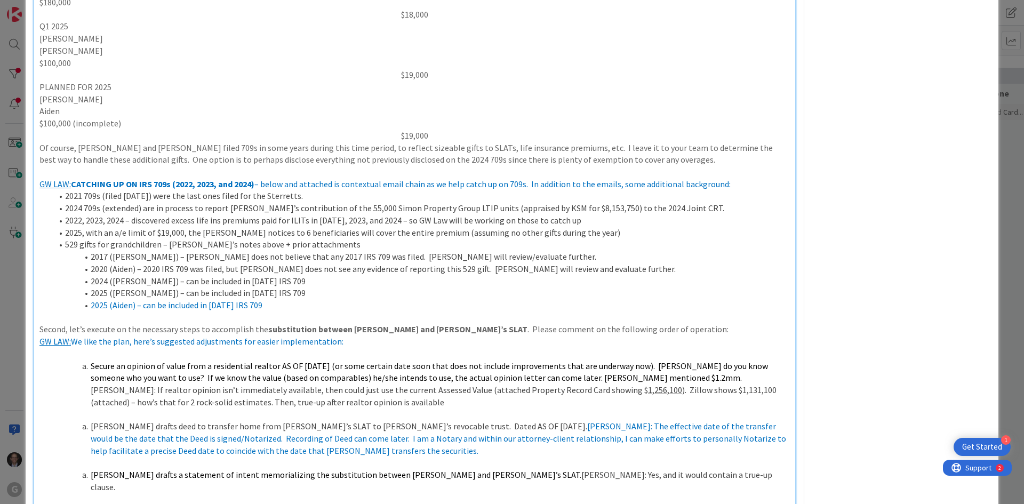
scroll to position [870, 0]
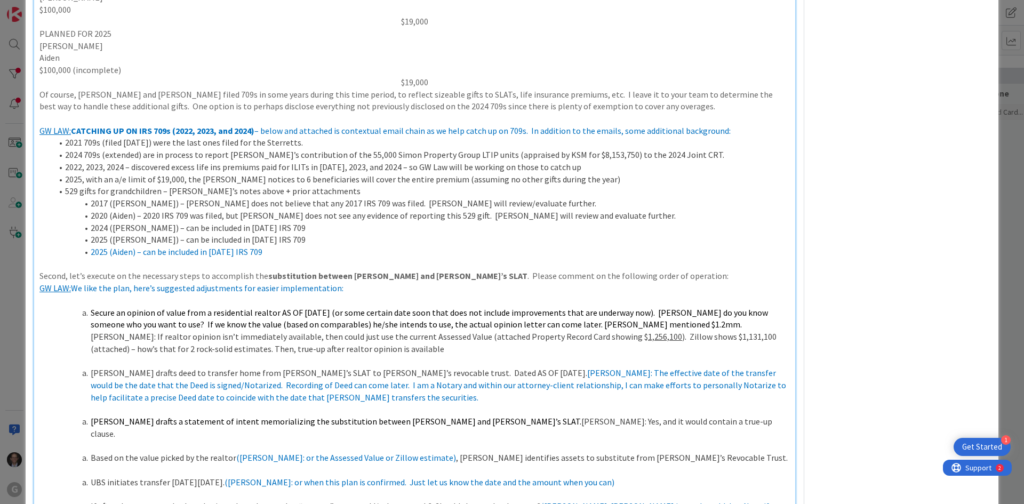
click at [92, 310] on span "Secure an opinion of value from a residential realtor AS OF 9-15-2025 (or some …" at bounding box center [430, 318] width 679 height 23
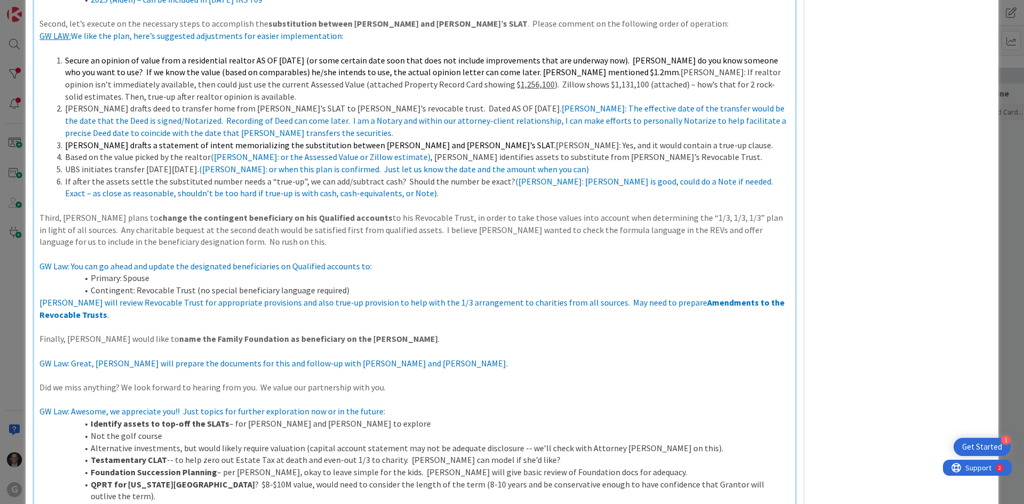
scroll to position [1140, 0]
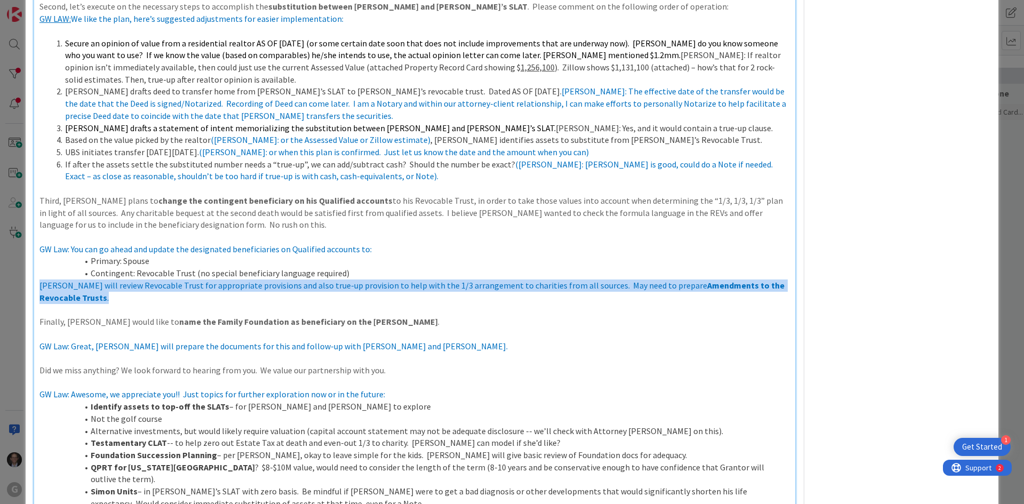
drag, startPoint x: 40, startPoint y: 286, endPoint x: 788, endPoint y: 289, distance: 748.3
click at [788, 289] on div "Title 68 / 128 Sterrett, Stephen and Betty LMP Select Meeting with Brad on 9/2/…" at bounding box center [512, 185] width 957 height 2567
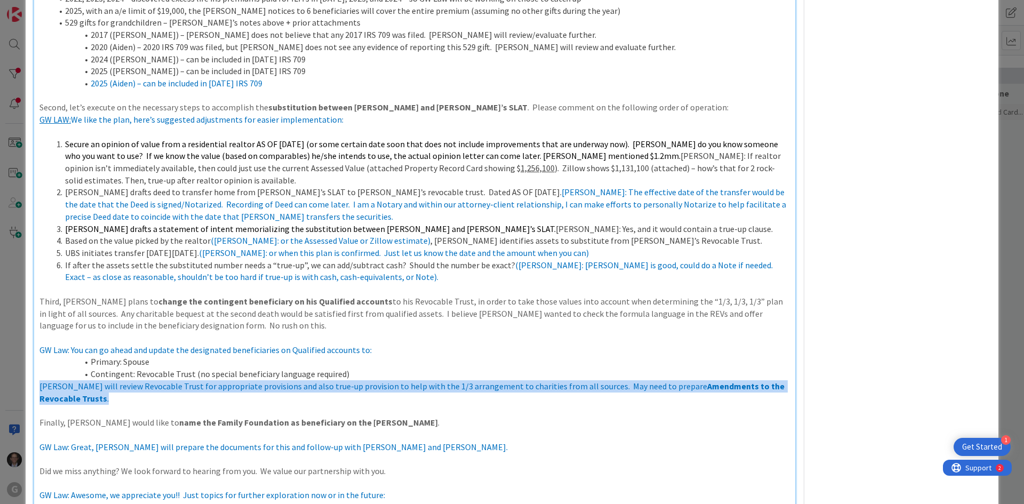
scroll to position [1173, 0]
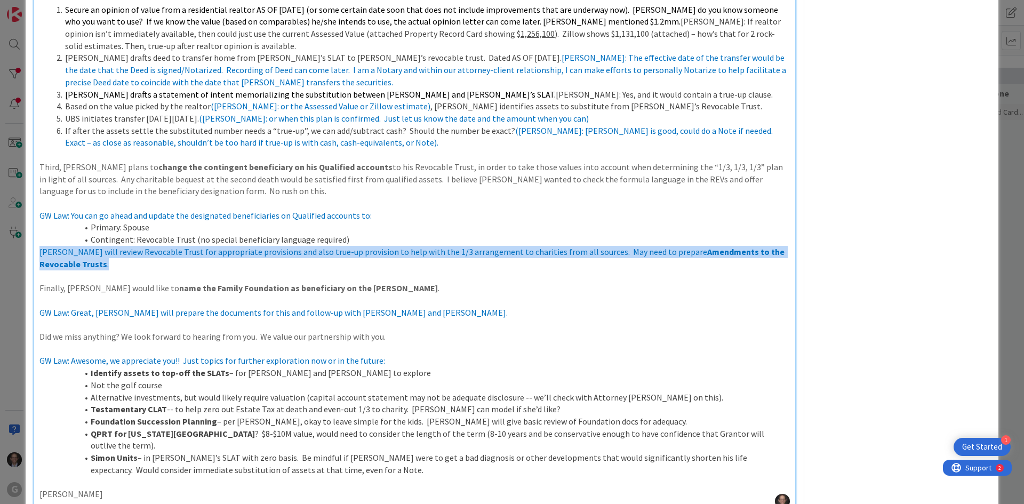
drag, startPoint x: 162, startPoint y: 250, endPoint x: 122, endPoint y: 254, distance: 40.7
click at [122, 254] on span "Joel will review Revocable Trust for appropriate provisions and also true-up pr…" at bounding box center [373, 251] width 668 height 11
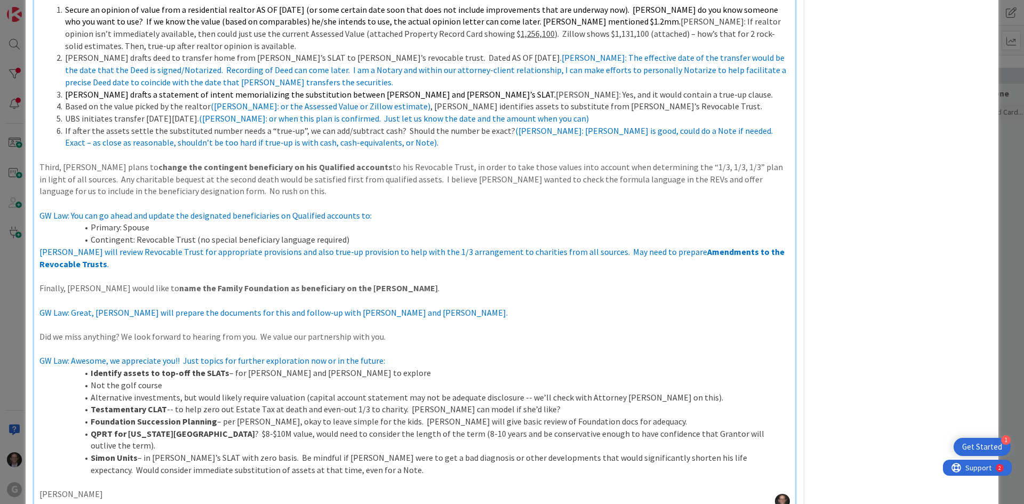
click at [107, 294] on p at bounding box center [414, 300] width 750 height 12
click at [79, 210] on span "GW Law: You can go ahead and update the designated beneficiaries on Qualified a…" at bounding box center [205, 215] width 332 height 11
click at [87, 202] on p at bounding box center [414, 203] width 750 height 12
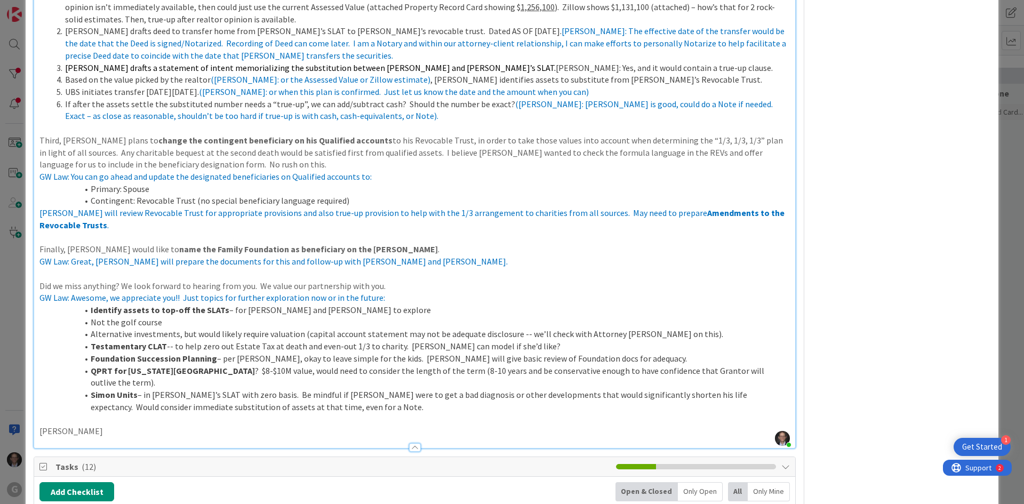
scroll to position [1227, 0]
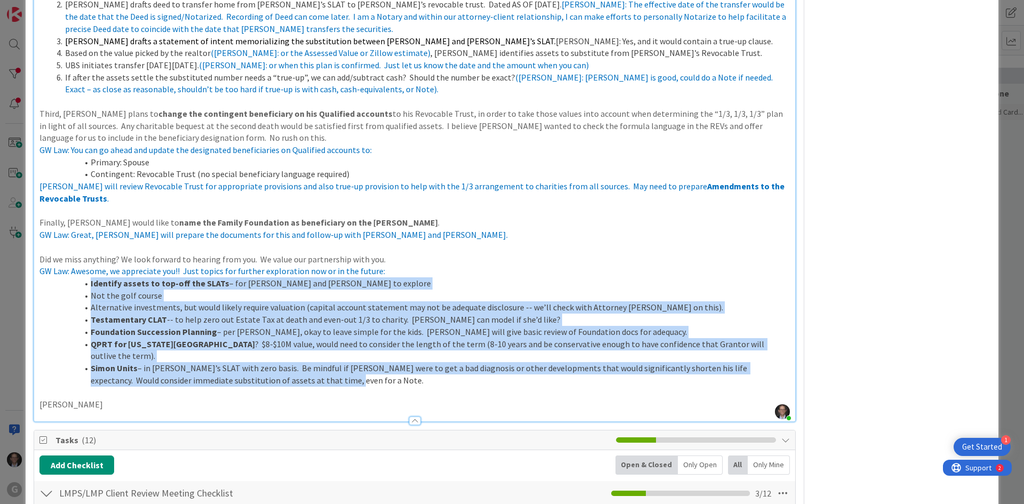
drag, startPoint x: 328, startPoint y: 357, endPoint x: 89, endPoint y: 273, distance: 254.0
click at [89, 277] on ol "Identify assets to top-off the SLATs – for Steve and Brett to explore Not the g…" at bounding box center [414, 331] width 750 height 109
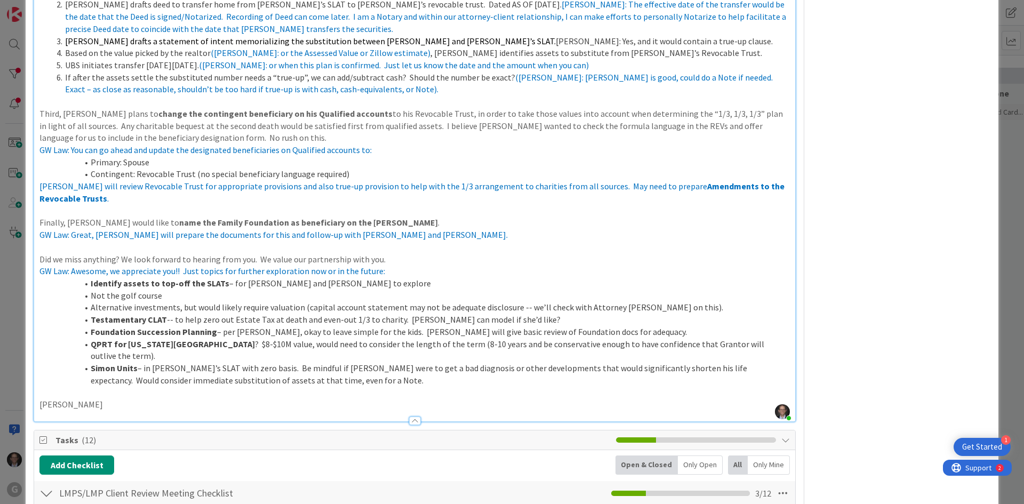
drag, startPoint x: 127, startPoint y: 298, endPoint x: 450, endPoint y: 216, distance: 332.8
click at [450, 217] on p "Finally, Steve would like to name the Family Foundation as beneficiary on the C…" at bounding box center [414, 223] width 750 height 12
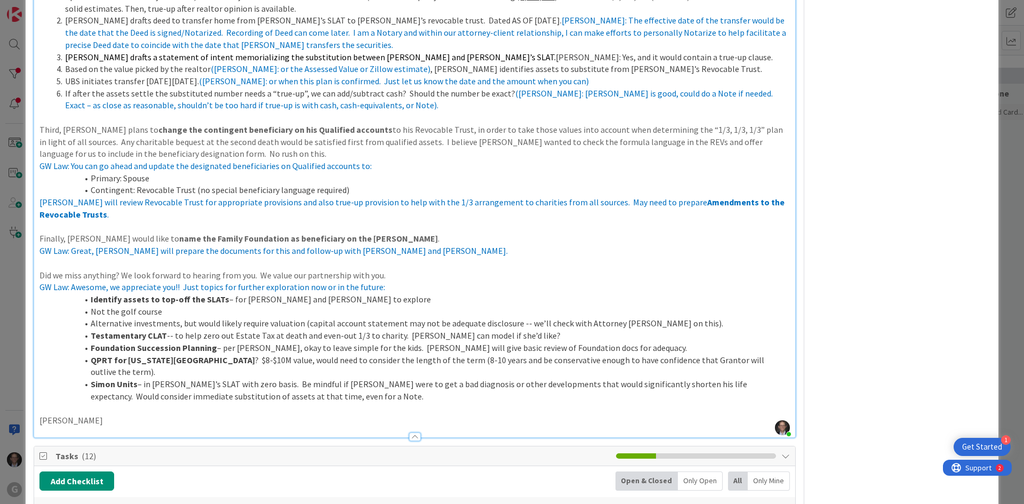
scroll to position [1280, 0]
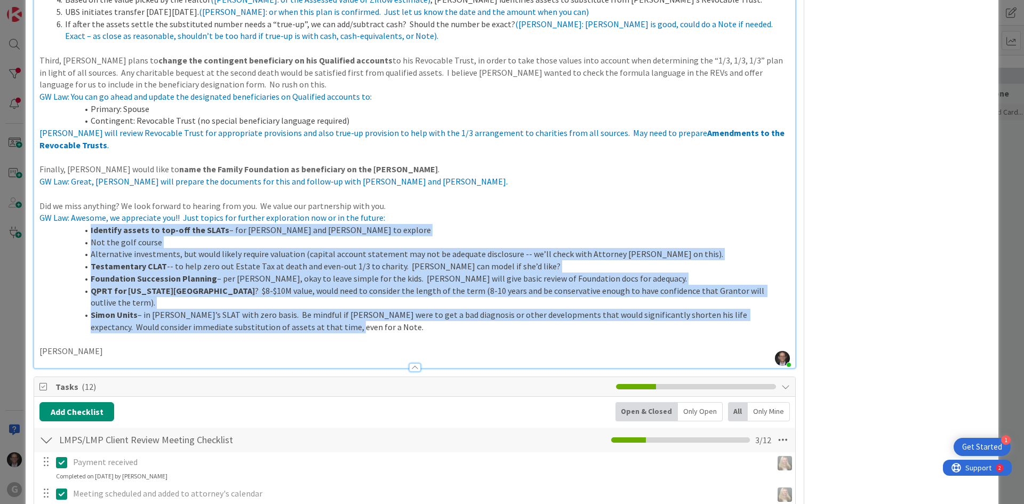
drag, startPoint x: 318, startPoint y: 302, endPoint x: 81, endPoint y: 214, distance: 253.1
click at [81, 224] on ol "Identify assets to top-off the SLATs – for Steve and Brett to explore Not the g…" at bounding box center [414, 278] width 750 height 109
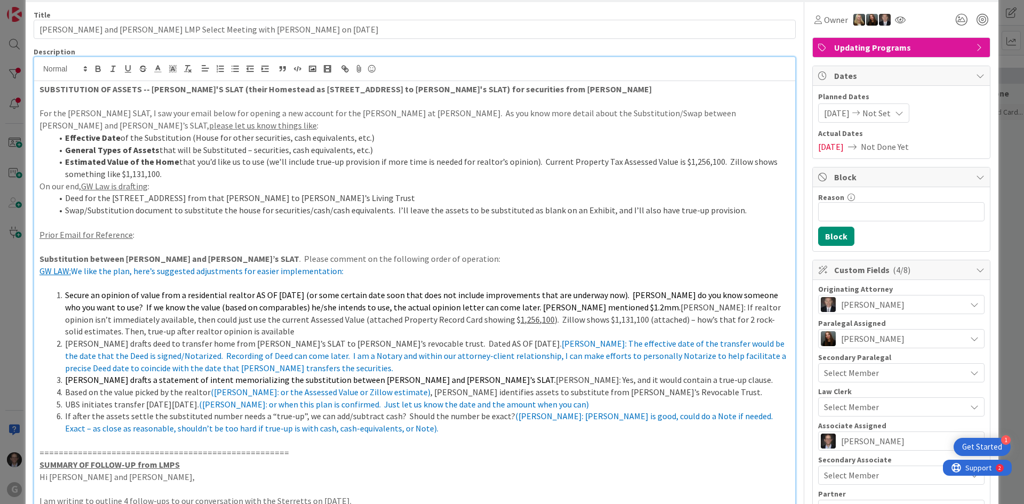
scroll to position [0, 0]
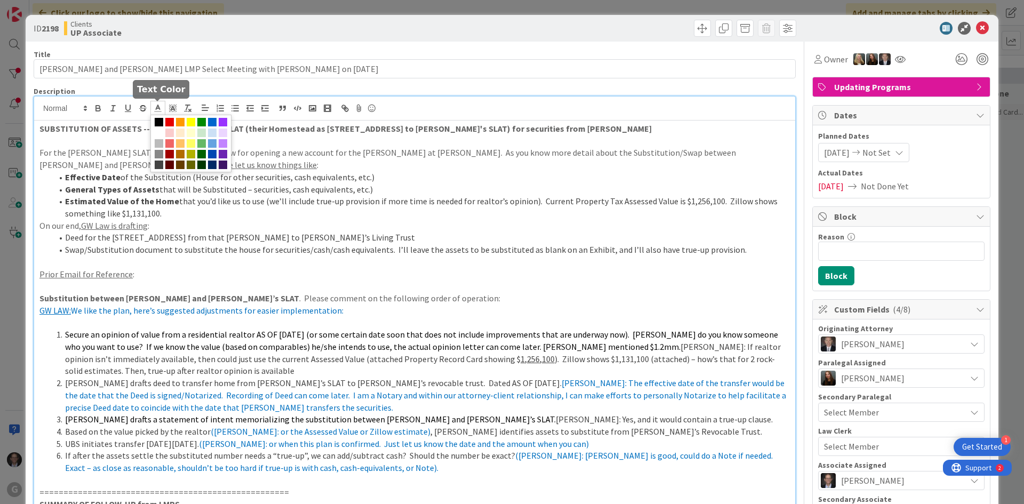
click at [160, 108] on icon at bounding box center [158, 108] width 10 height 10
click at [212, 122] on span at bounding box center [212, 122] width 9 height 9
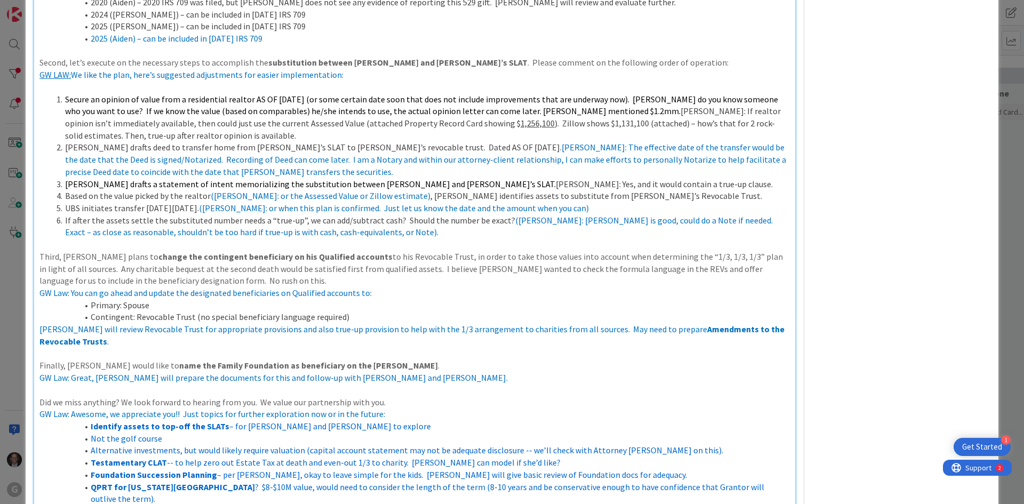
click at [198, 360] on strong "name the Family Foundation as beneficiary on the CRUTs" at bounding box center [308, 365] width 259 height 11
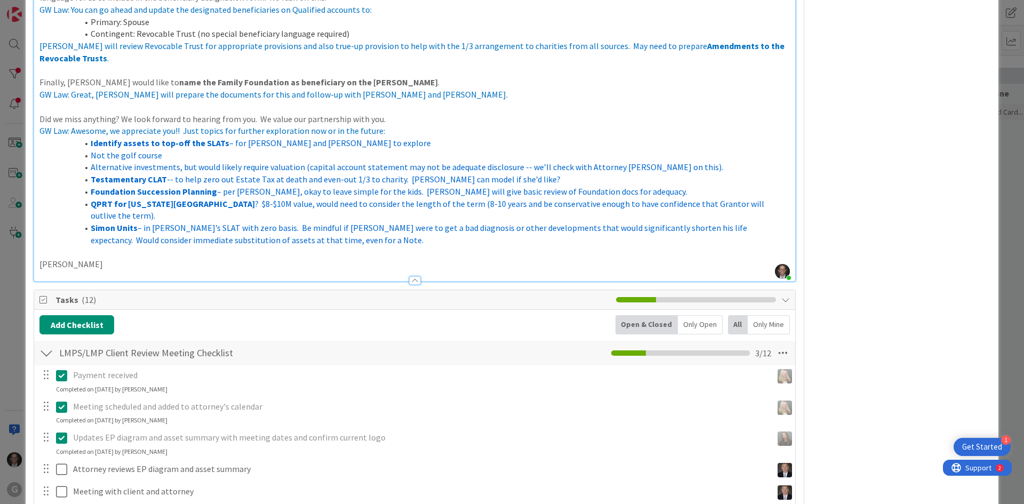
scroll to position [1350, 0]
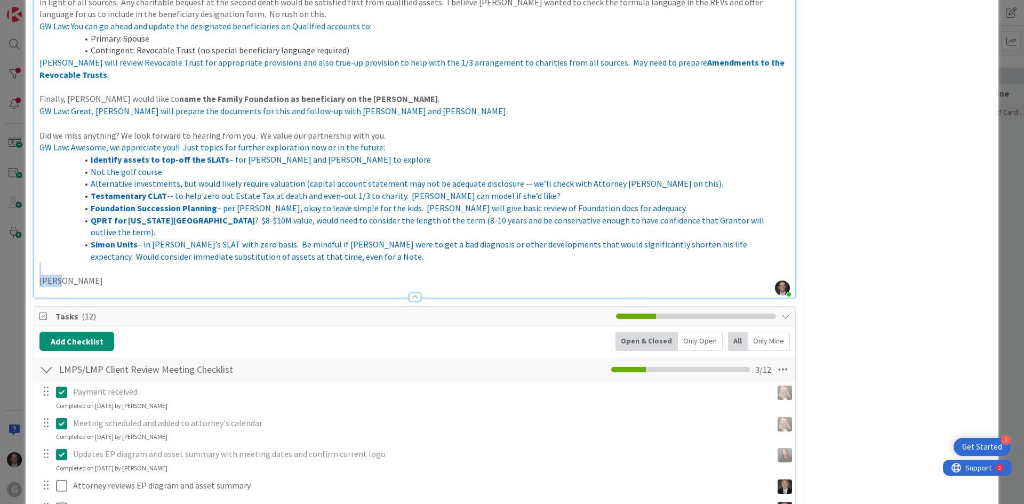
drag, startPoint x: 57, startPoint y: 245, endPoint x: 100, endPoint y: 256, distance: 44.6
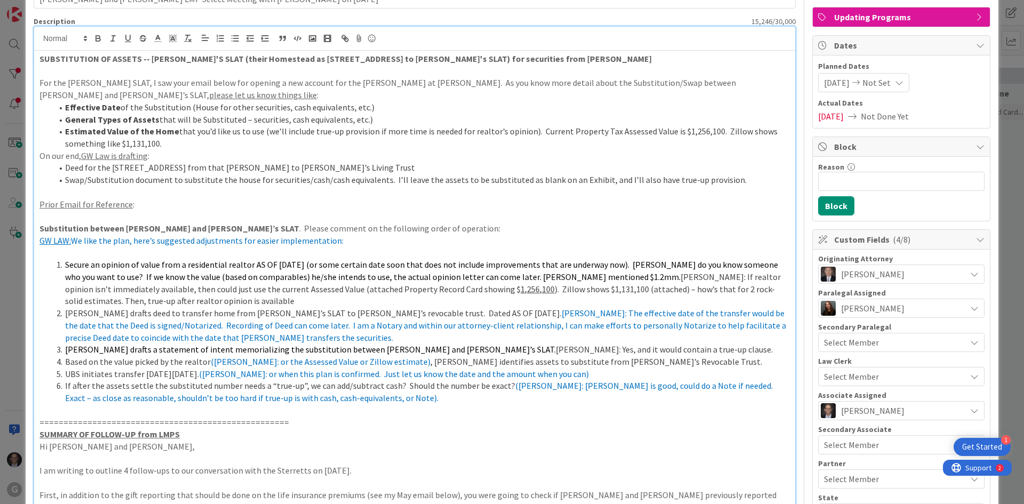
scroll to position [0, 0]
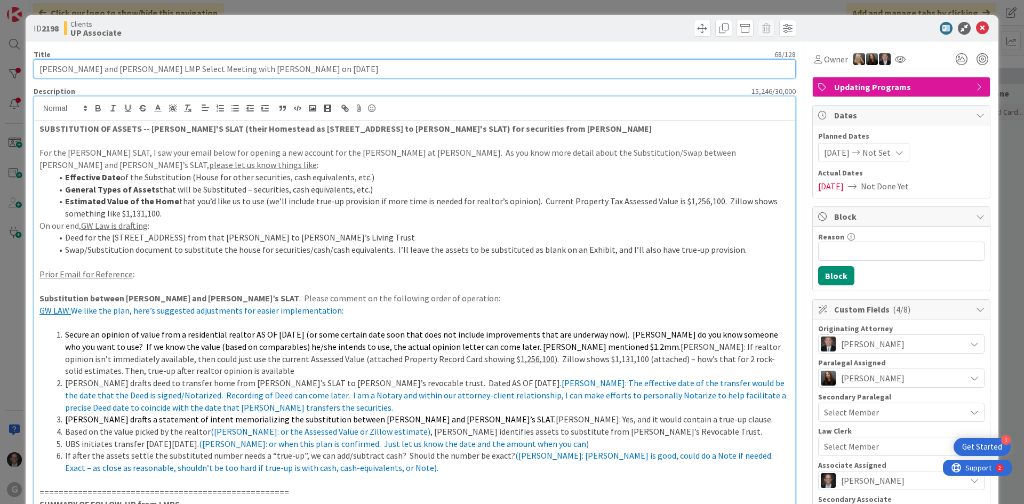
click at [207, 70] on input "Sterrett, Stephen and Betty LMP Select Meeting with Brad on 9/2/2025" at bounding box center [415, 68] width 762 height 19
type input "[PERSON_NAME] and [PERSON_NAME] LMP Select Meeting - Asset Swap with [PERSON_NA…"
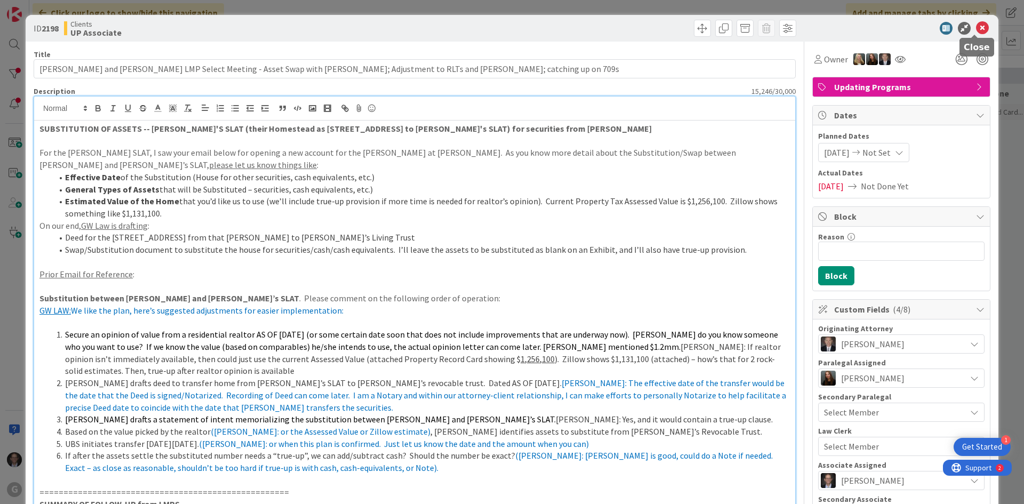
click at [976, 28] on icon at bounding box center [982, 28] width 13 height 13
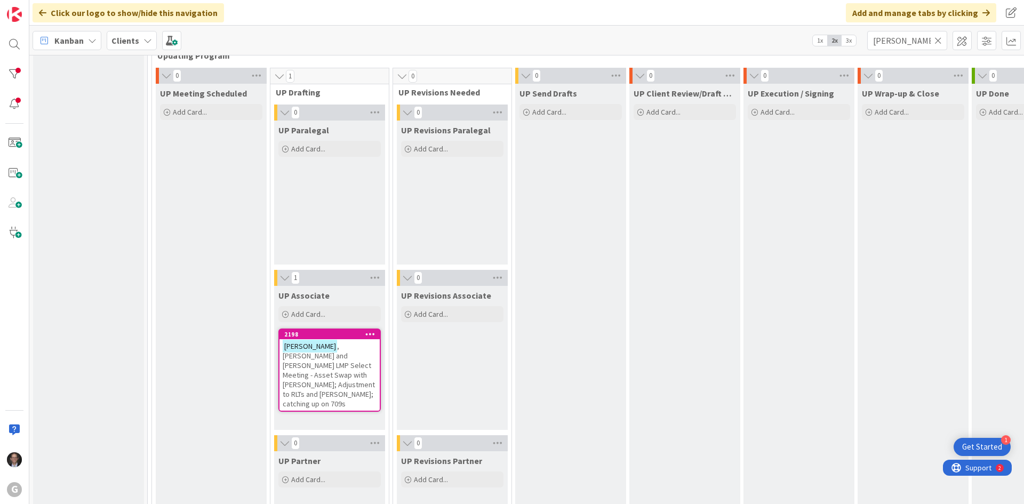
click at [333, 370] on span ", [PERSON_NAME] and [PERSON_NAME] LMP Select Meeting - Asset Swap with [PERSON_…" at bounding box center [329, 374] width 92 height 67
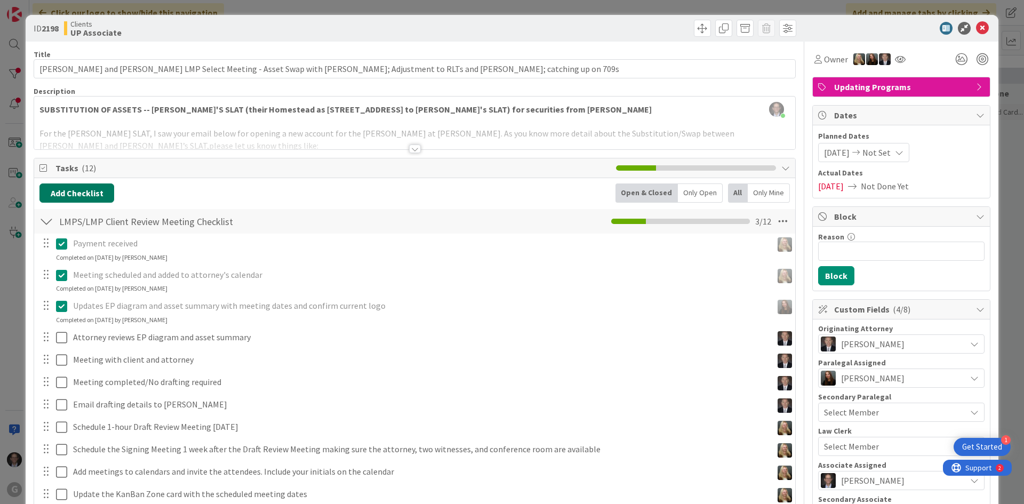
click at [71, 198] on button "Add Checklist" at bounding box center [76, 192] width 75 height 19
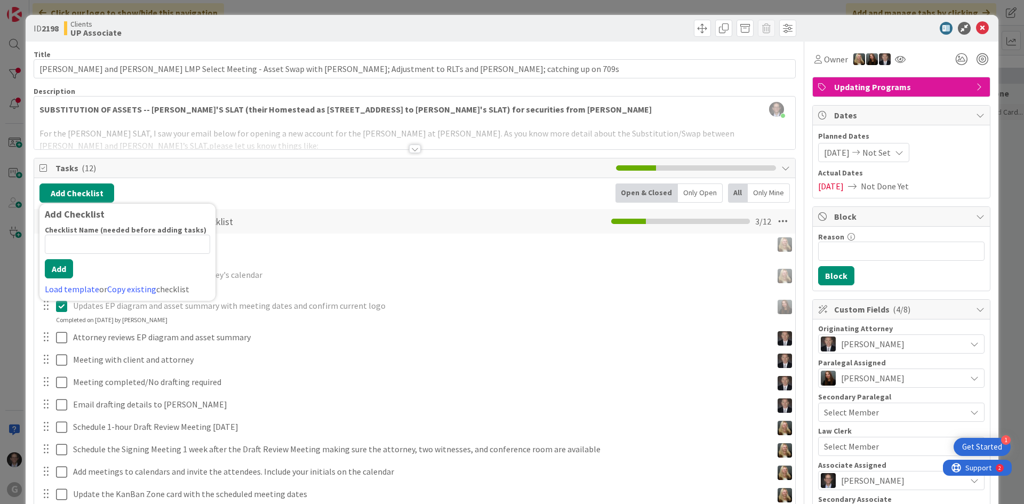
click at [266, 179] on div "Add Checklist Add Checklist Checklist Name (needed before adding tasks) 0 / 64 …" at bounding box center [414, 368] width 761 height 381
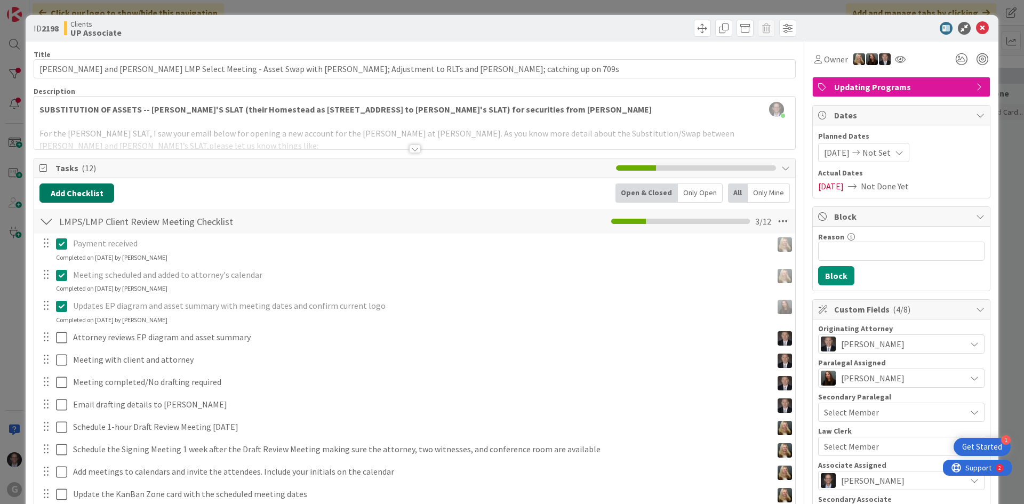
click at [66, 193] on button "Add Checklist" at bounding box center [76, 192] width 75 height 19
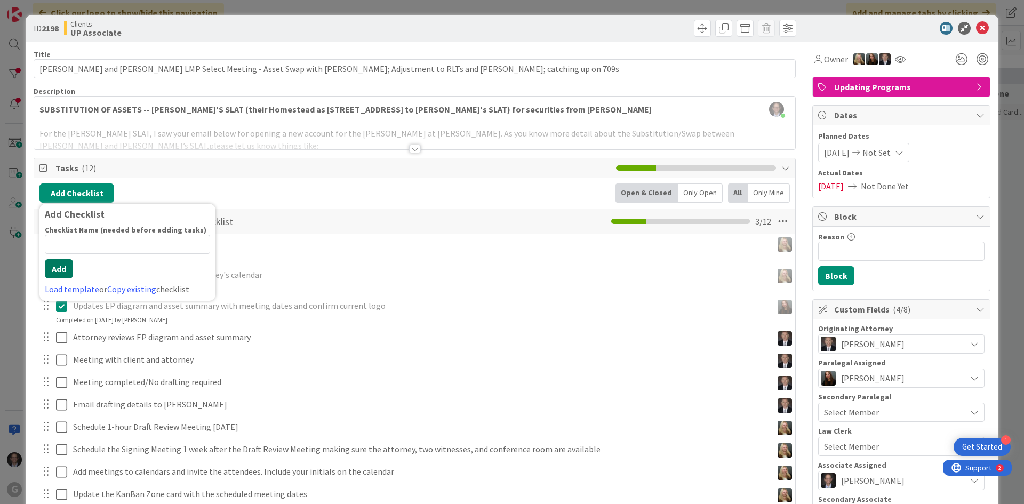
click at [54, 265] on button "Add" at bounding box center [59, 268] width 28 height 19
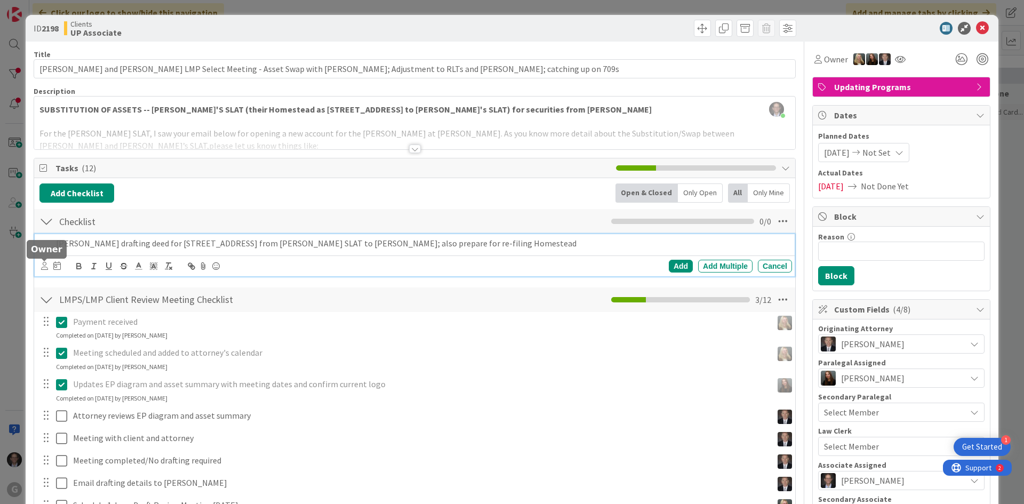
click at [42, 267] on icon at bounding box center [44, 266] width 7 height 8
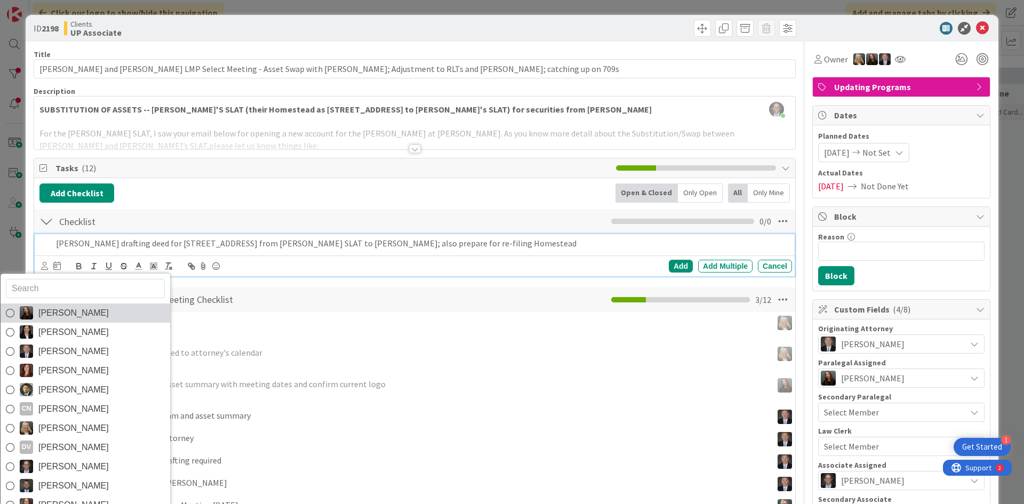
click at [10, 314] on icon at bounding box center [10, 313] width 9 height 16
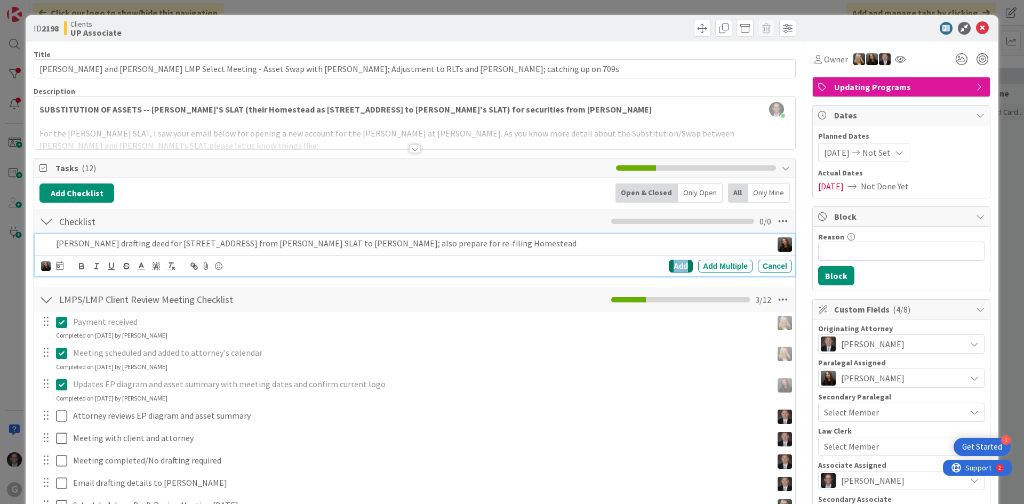
click at [673, 263] on div "Add" at bounding box center [681, 266] width 24 height 13
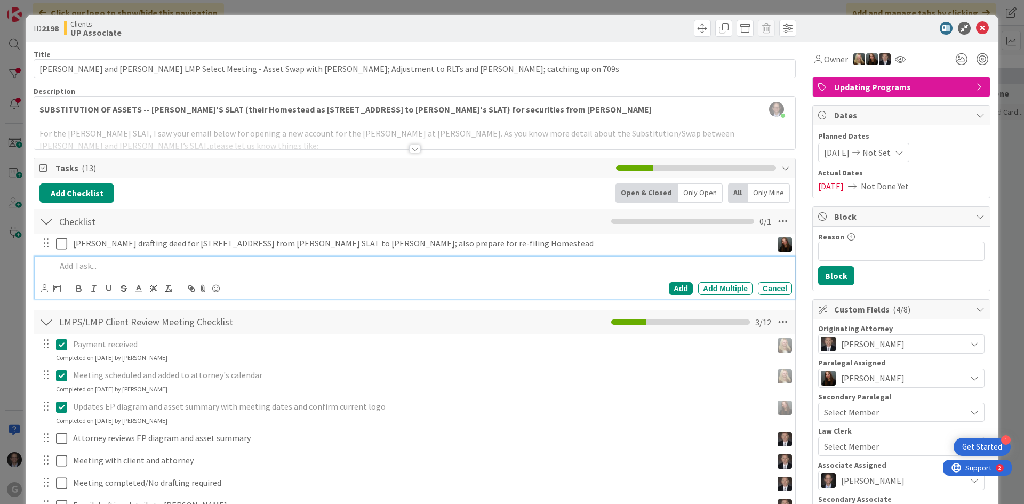
click at [77, 265] on p at bounding box center [422, 266] width 732 height 12
click at [42, 286] on icon at bounding box center [44, 288] width 7 height 8
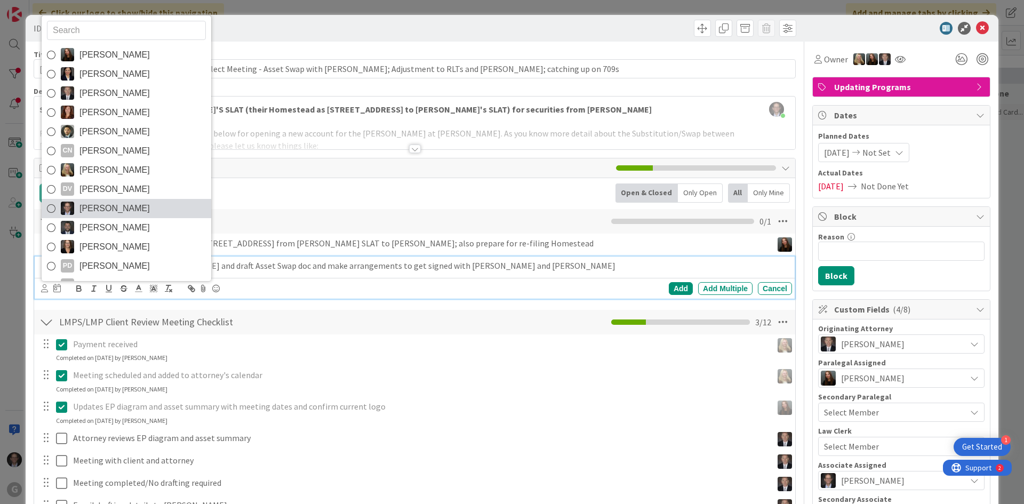
click at [51, 210] on icon at bounding box center [51, 209] width 9 height 16
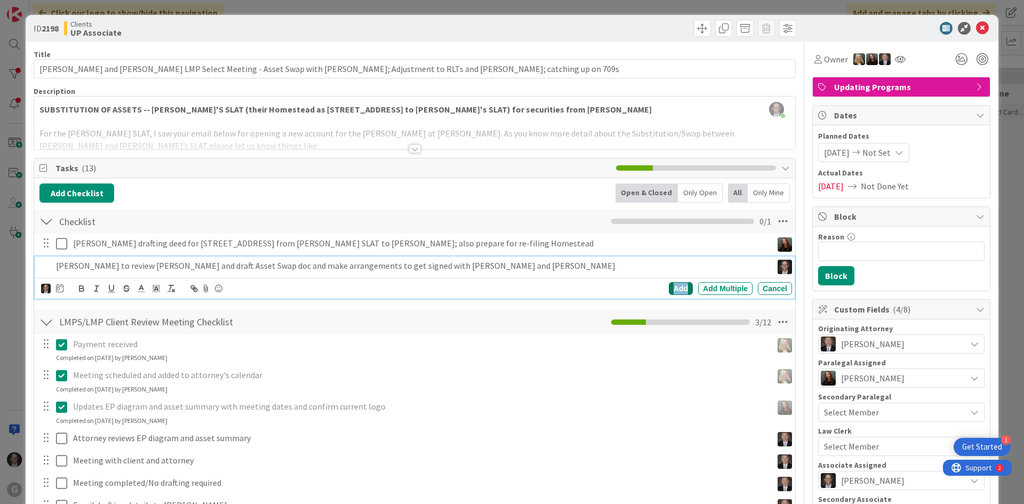
click at [677, 287] on div "Add" at bounding box center [681, 288] width 24 height 13
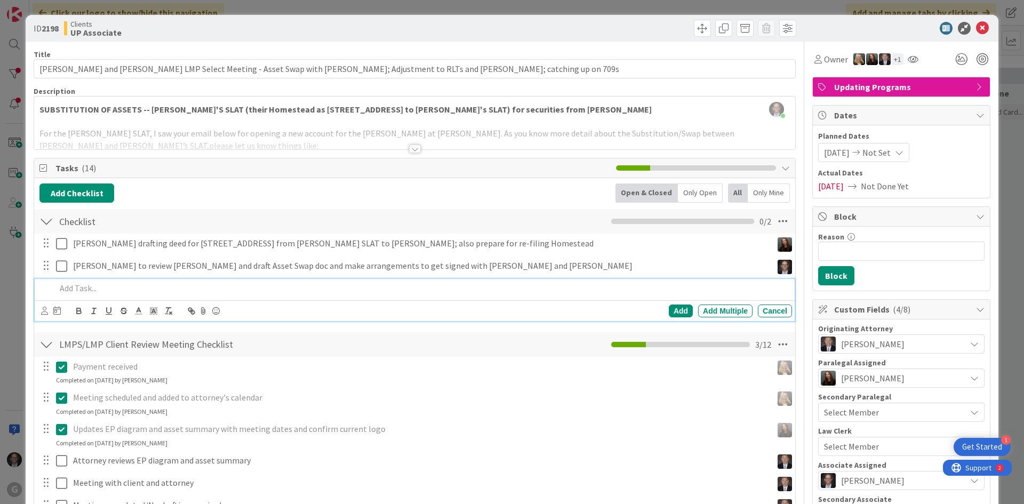
click at [89, 287] on p at bounding box center [422, 288] width 732 height 12
click at [47, 313] on icon at bounding box center [44, 311] width 7 height 8
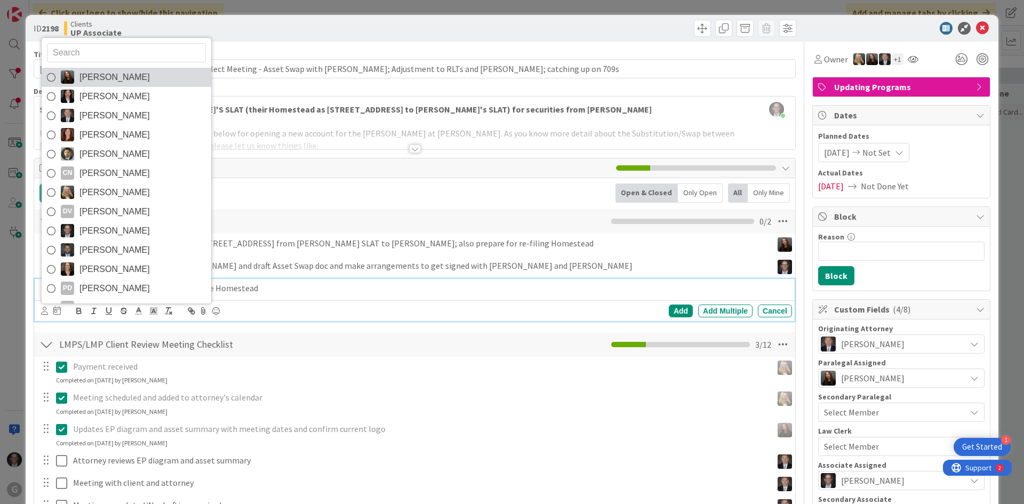
click at [49, 78] on icon at bounding box center [51, 77] width 9 height 16
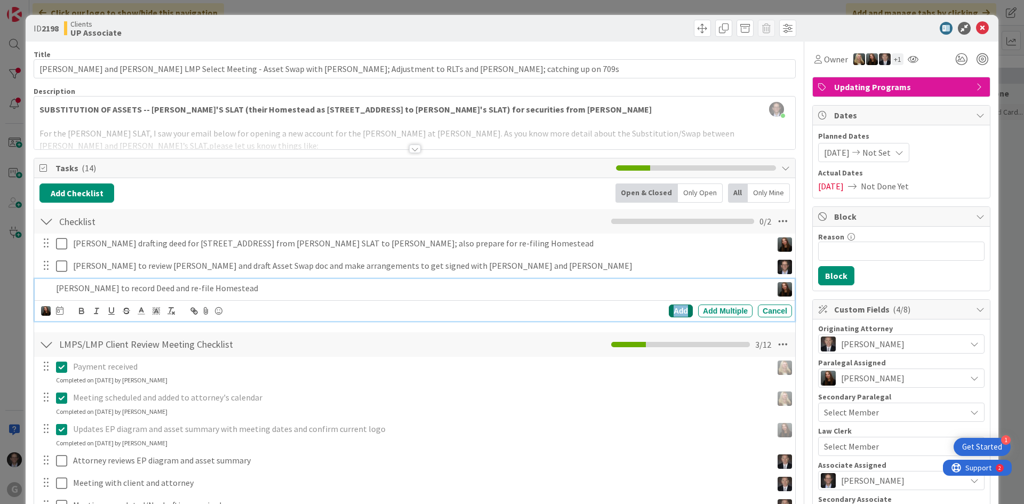
click at [673, 311] on div "Add" at bounding box center [681, 311] width 24 height 13
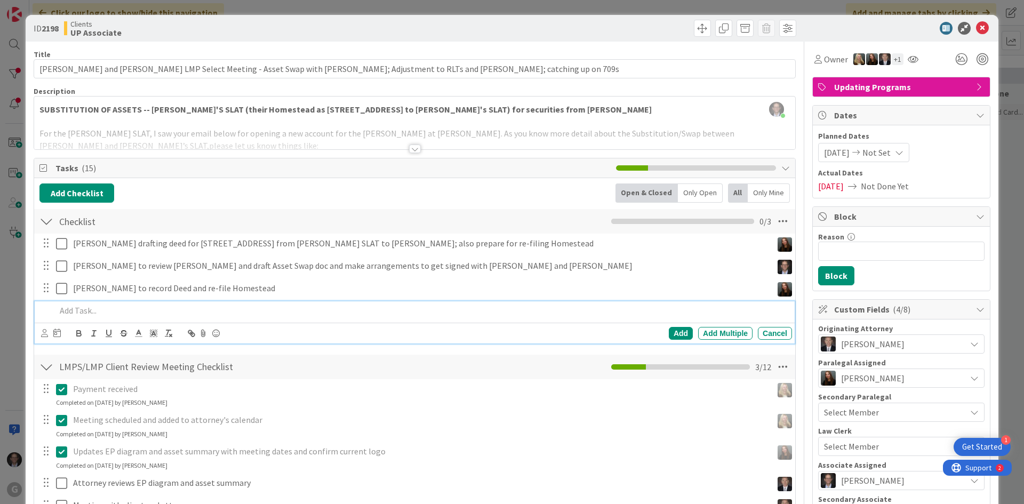
click at [71, 308] on p at bounding box center [422, 311] width 732 height 12
click at [44, 336] on icon at bounding box center [44, 333] width 7 height 8
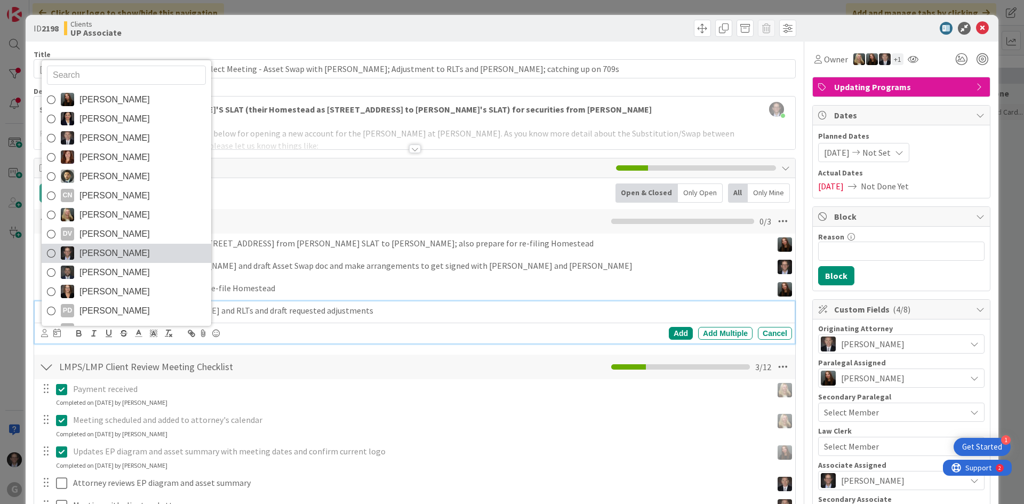
click at [53, 255] on icon at bounding box center [51, 253] width 9 height 16
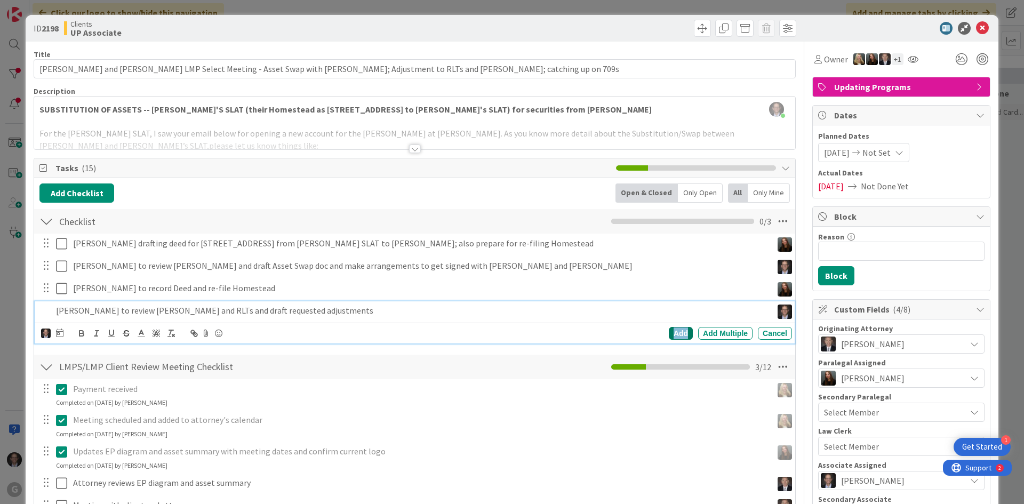
click at [669, 335] on div "Add" at bounding box center [681, 333] width 24 height 13
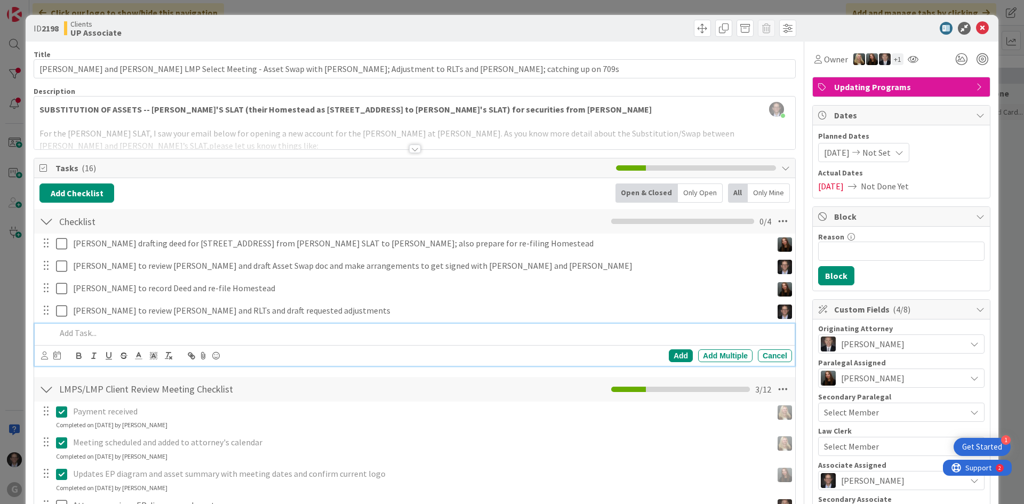
click at [88, 335] on p at bounding box center [422, 333] width 732 height 12
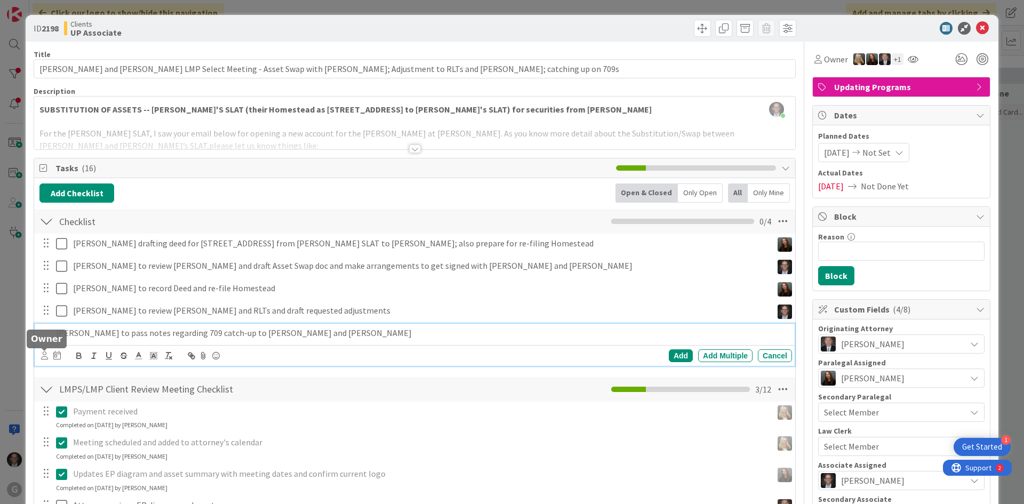
click at [46, 358] on icon at bounding box center [44, 355] width 7 height 8
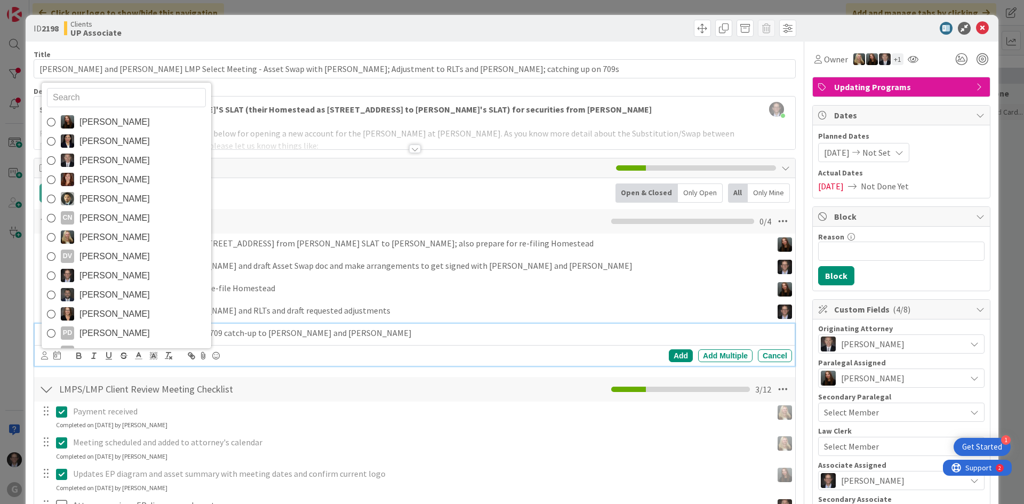
click at [53, 272] on icon at bounding box center [51, 276] width 9 height 16
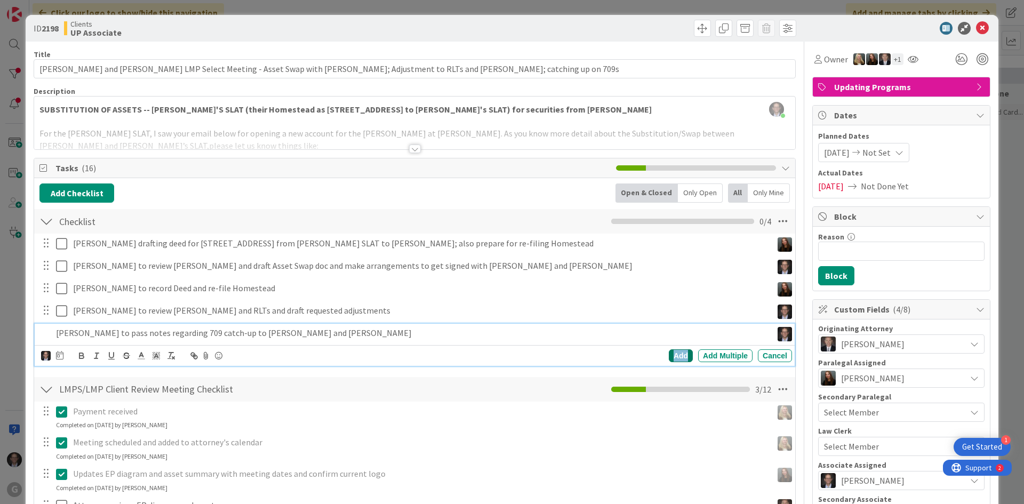
click at [670, 354] on div "Add" at bounding box center [681, 355] width 24 height 13
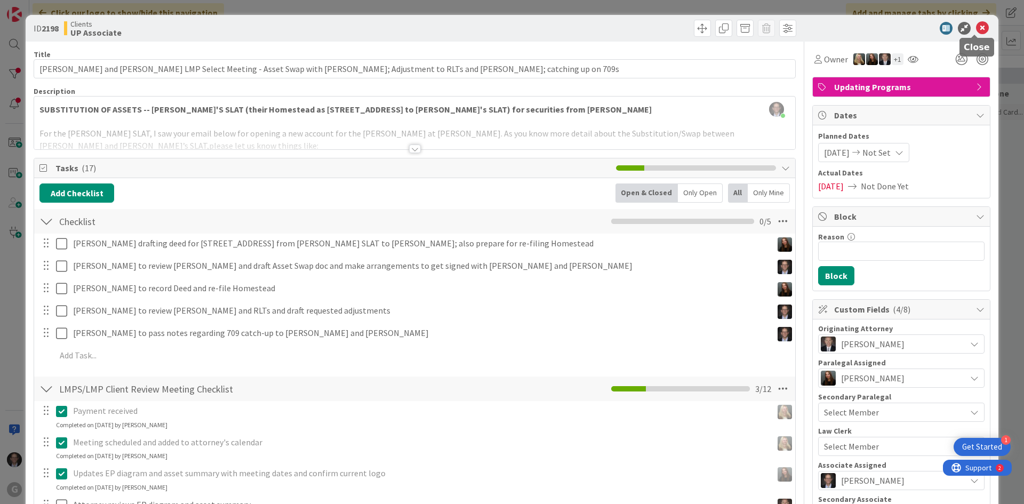
click at [976, 30] on icon at bounding box center [982, 28] width 13 height 13
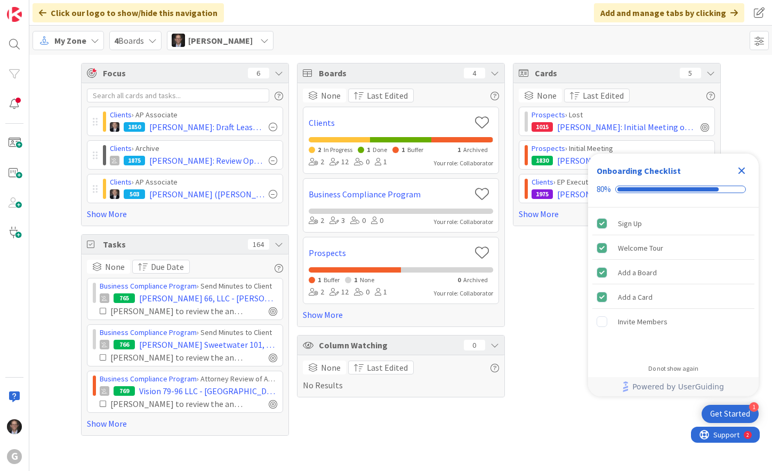
click at [738, 168] on icon "Close Checklist" at bounding box center [741, 170] width 13 height 13
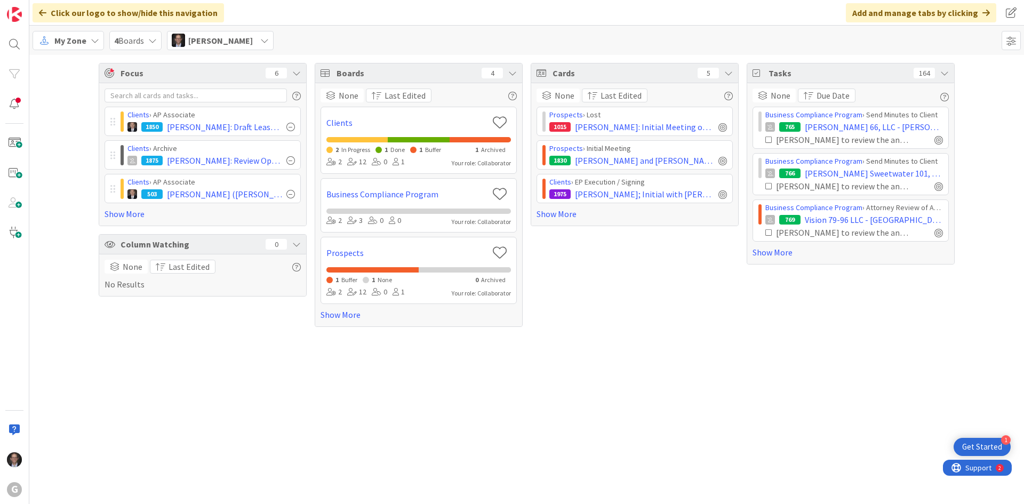
click at [71, 42] on span "My Zone" at bounding box center [70, 40] width 32 height 13
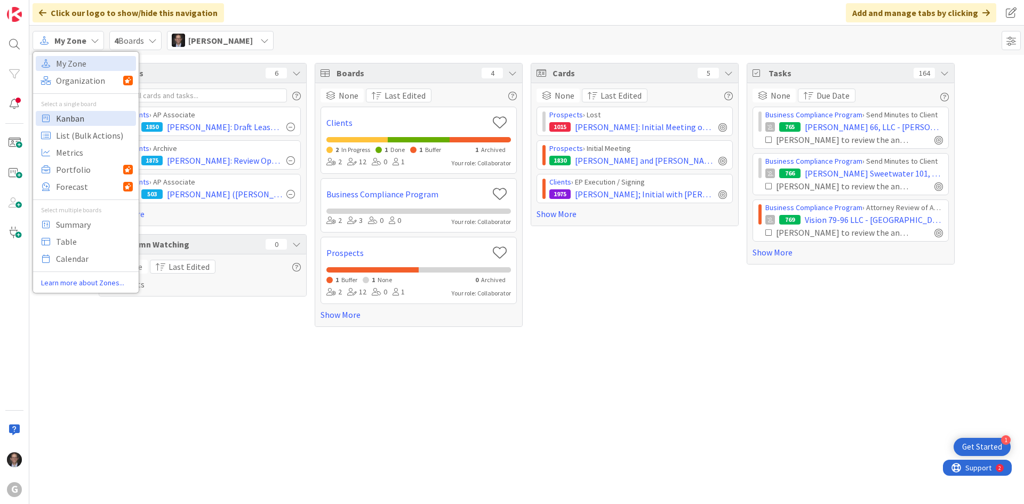
click at [70, 114] on span "Kanban" at bounding box center [94, 118] width 77 height 16
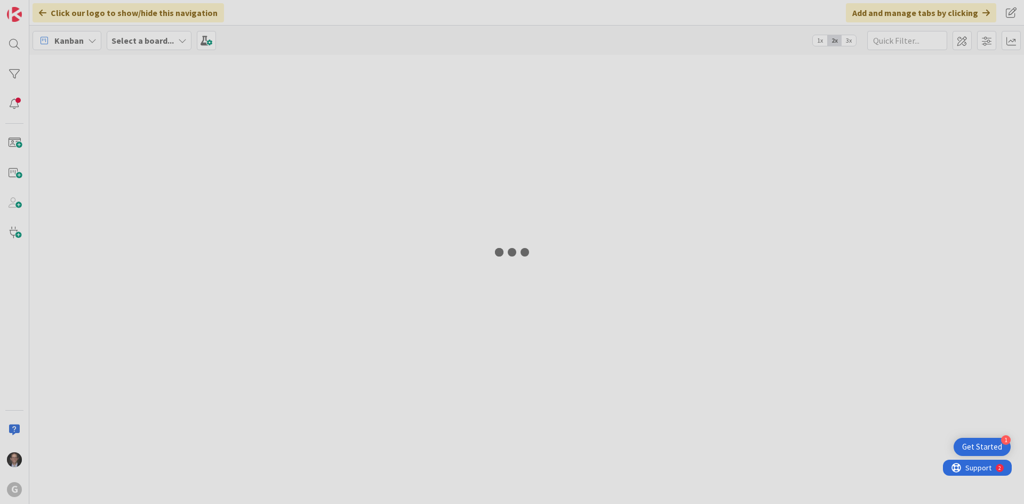
type input "[PERSON_NAME]"
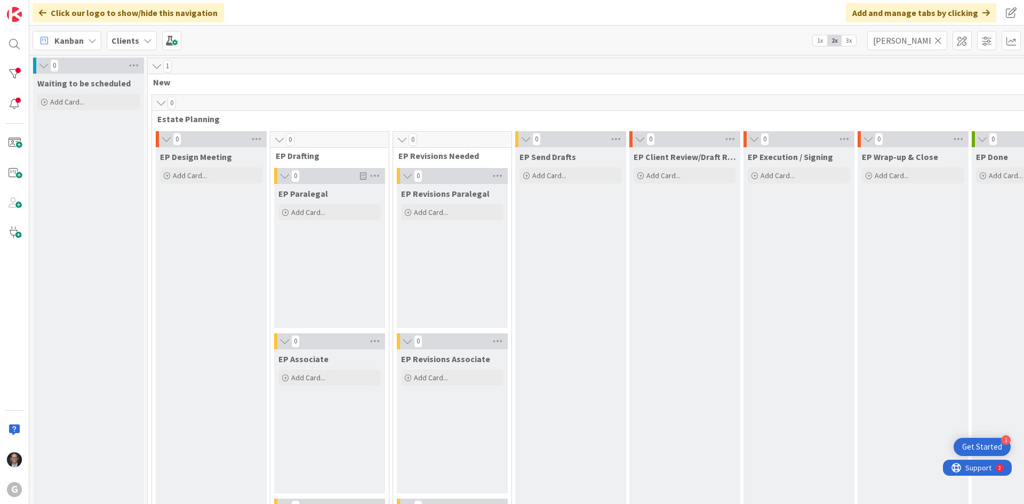
click at [772, 42] on icon at bounding box center [937, 41] width 7 height 10
click at [772, 43] on input "text" at bounding box center [907, 40] width 80 height 19
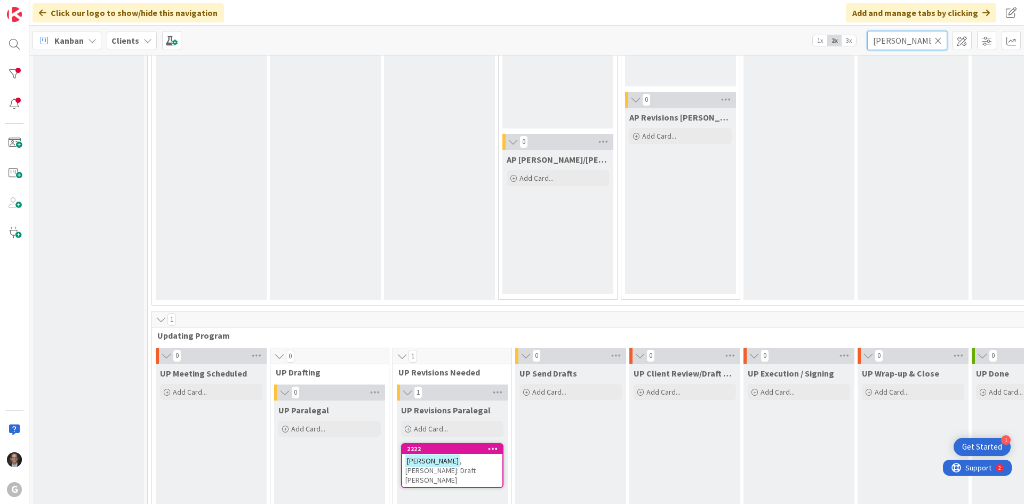
scroll to position [1387, 0]
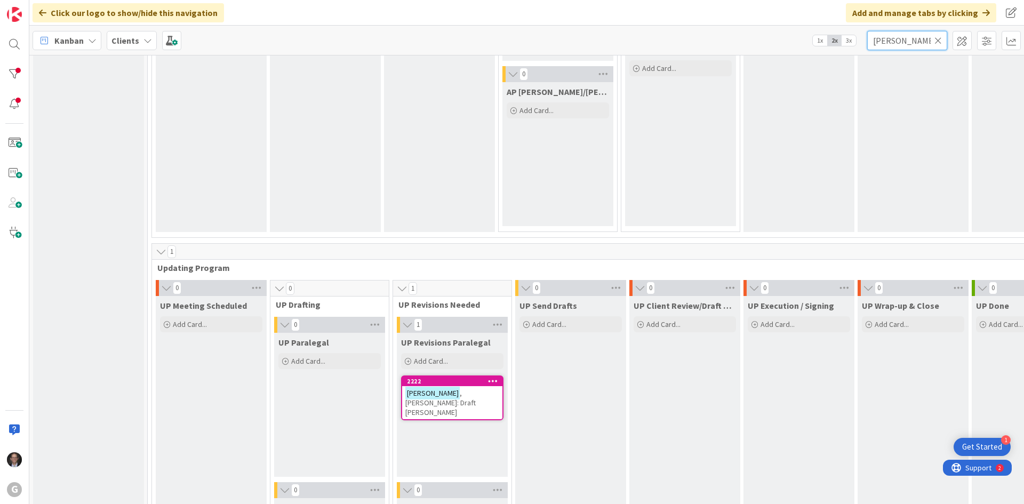
type input "[PERSON_NAME]"
click at [443, 388] on span ", [PERSON_NAME]: Draft [PERSON_NAME]" at bounding box center [440, 402] width 70 height 29
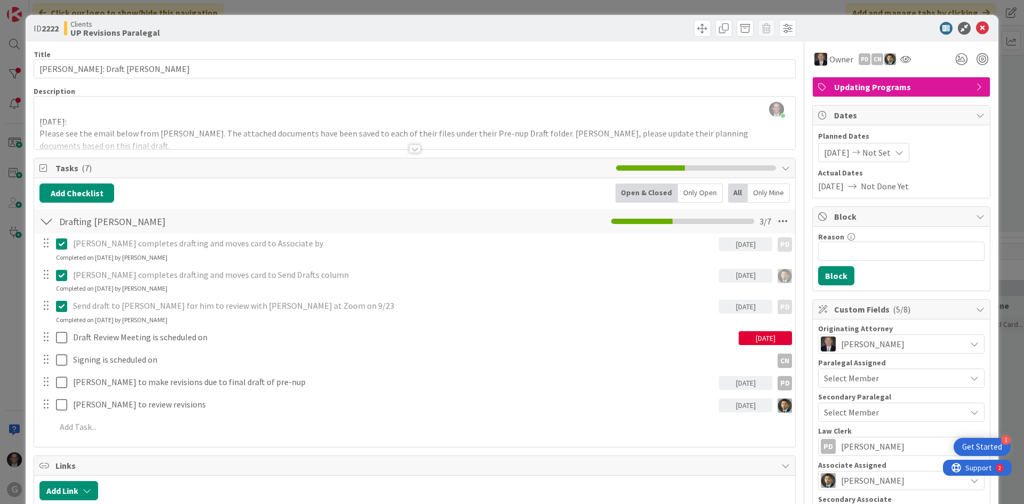
click at [411, 151] on div at bounding box center [415, 149] width 12 height 9
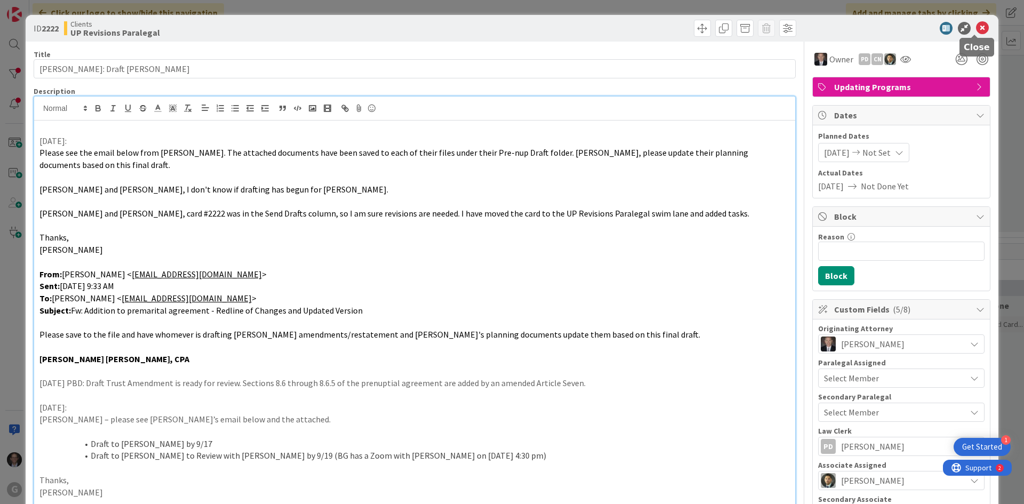
click at [772, 30] on icon at bounding box center [982, 28] width 13 height 13
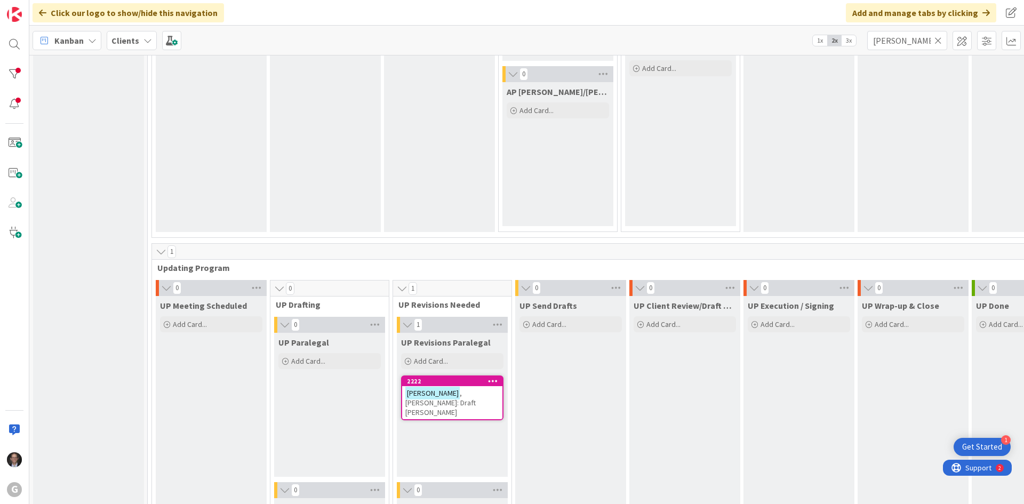
click at [772, 40] on icon at bounding box center [937, 41] width 7 height 10
click at [772, 43] on input "text" at bounding box center [907, 40] width 80 height 19
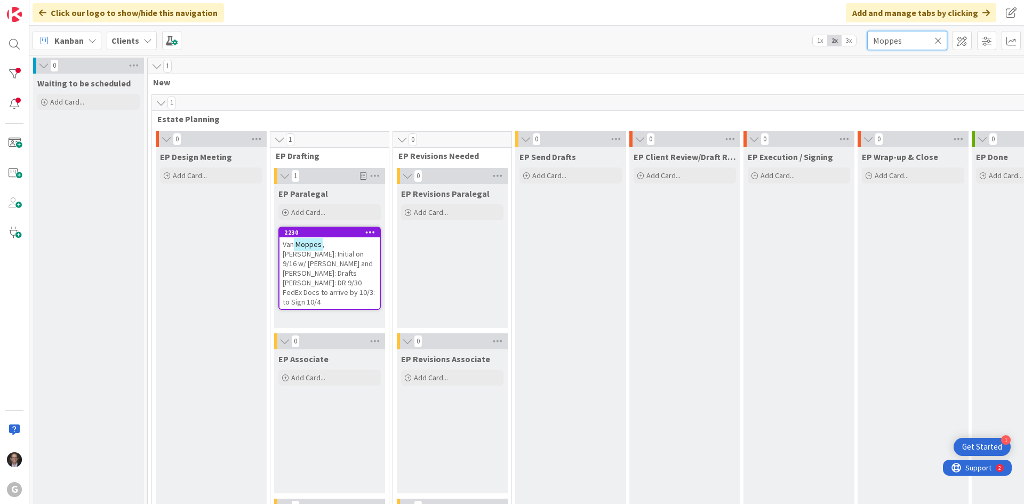
type input "Moppes"
click at [340, 254] on span ", [PERSON_NAME]: Initial on 9/16 w/ [PERSON_NAME] and [PERSON_NAME]: Drafts [PE…" at bounding box center [329, 272] width 92 height 67
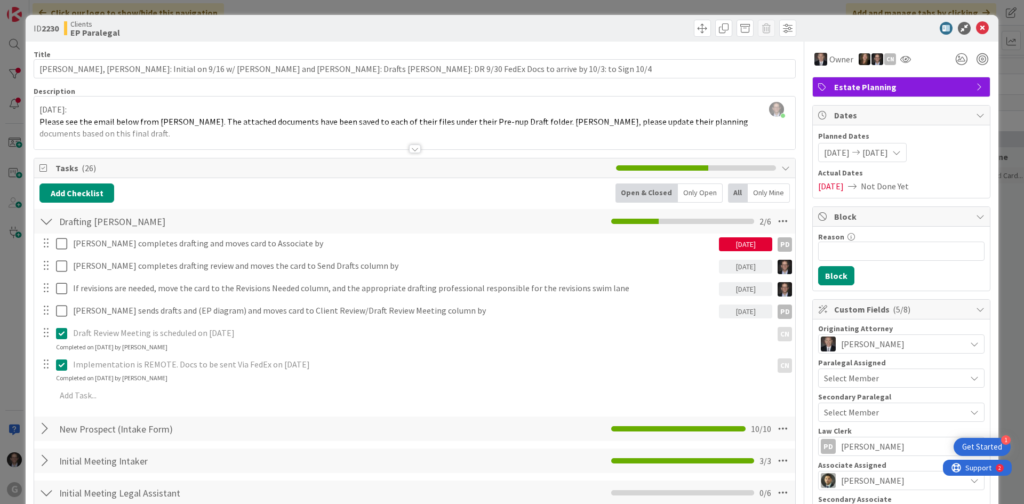
click at [409, 145] on div at bounding box center [415, 149] width 12 height 9
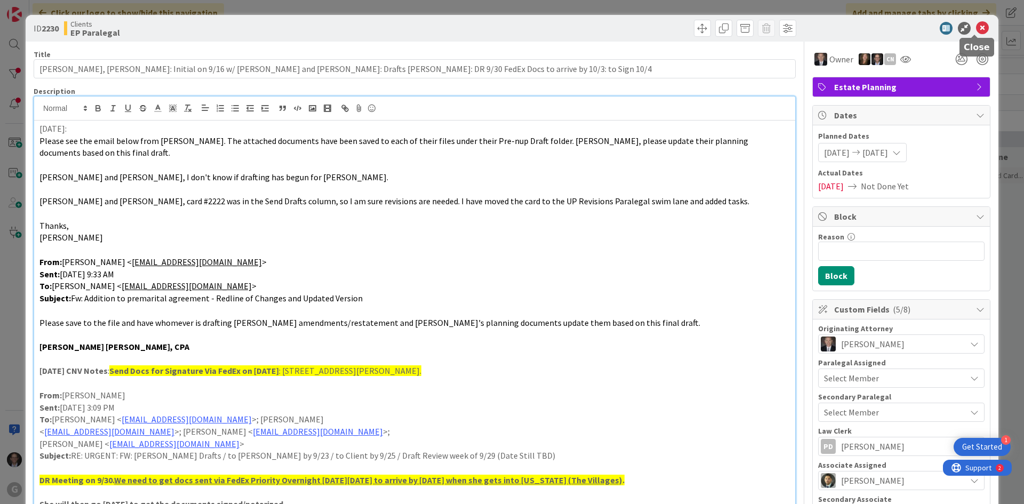
click at [772, 26] on icon at bounding box center [982, 28] width 13 height 13
